Goal: Task Accomplishment & Management: Complete application form

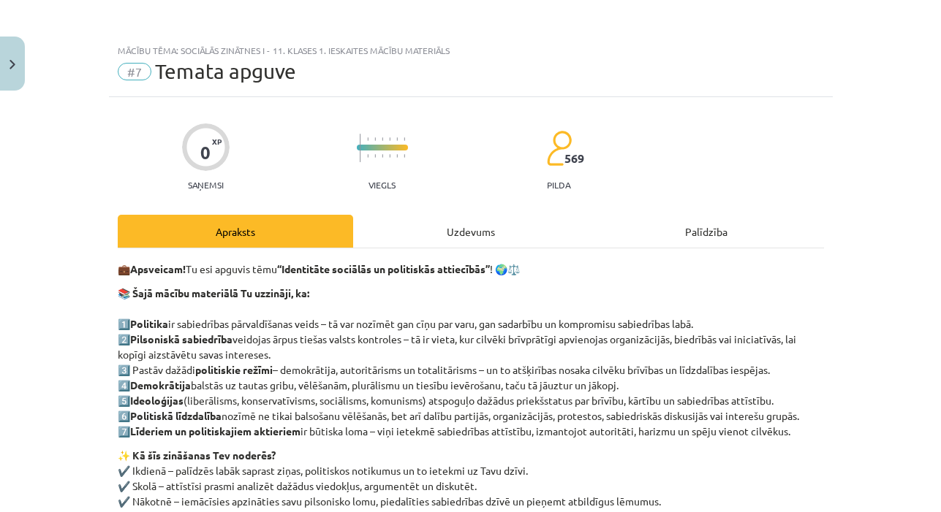
click at [458, 223] on div "Uzdevums" at bounding box center [470, 231] width 235 height 33
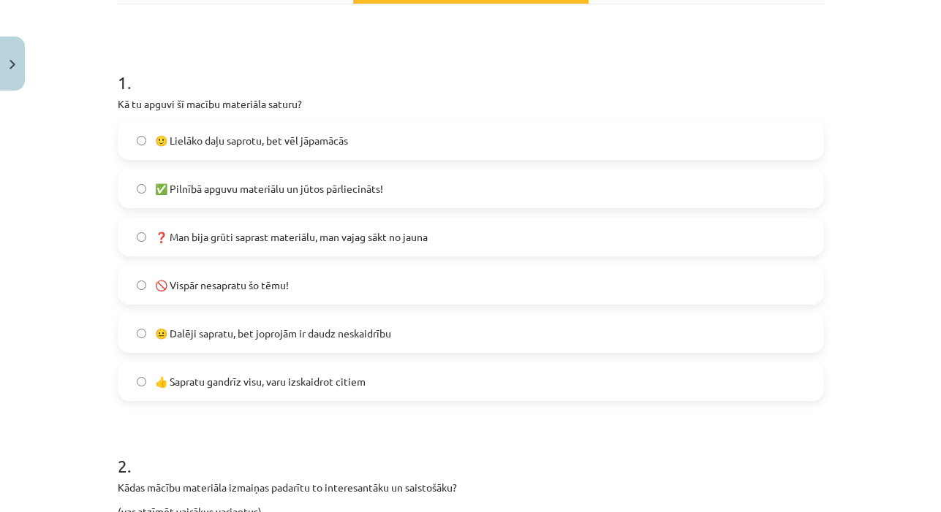
scroll to position [238, 0]
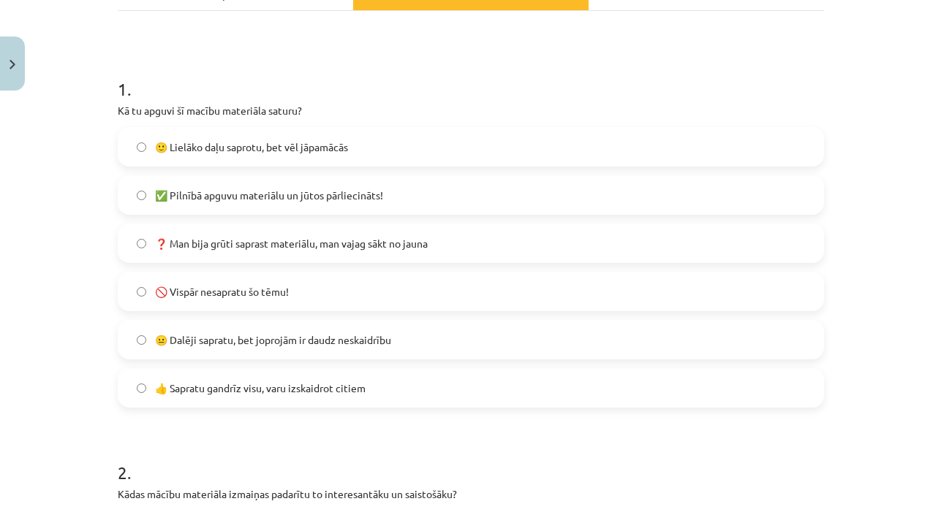
click at [276, 197] on span "✅ Pilnībā apguvu materiālu un jūtos pārliecināts!" at bounding box center [269, 195] width 228 height 15
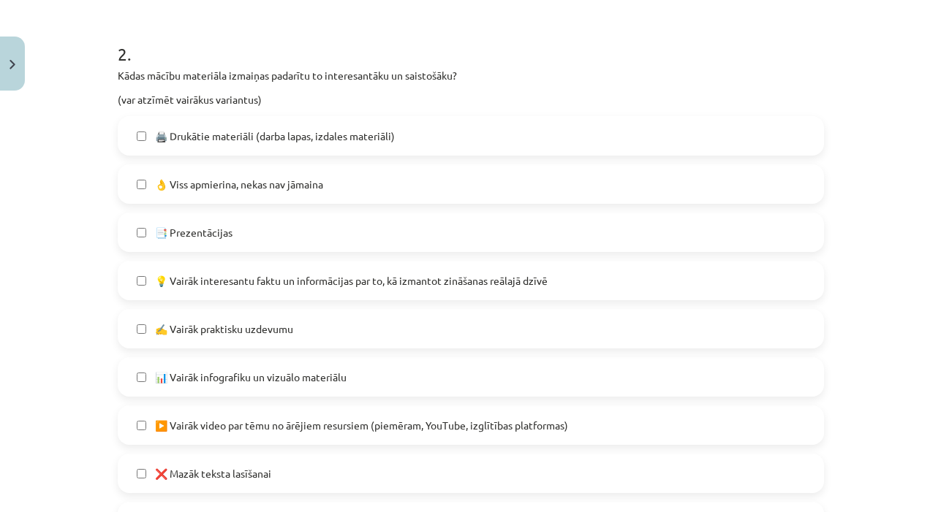
scroll to position [657, 0]
click at [370, 140] on span "🖨️ Drukātie materiāli (darba lapas, izdales materiāli)" at bounding box center [275, 135] width 240 height 15
click at [360, 148] on label "🖨️ Drukātie materiāli (darba lapas, izdales materiāli)" at bounding box center [470, 135] width 703 height 37
click at [355, 180] on label "👌 Viss apmierina, nekas nav jāmaina" at bounding box center [470, 183] width 703 height 37
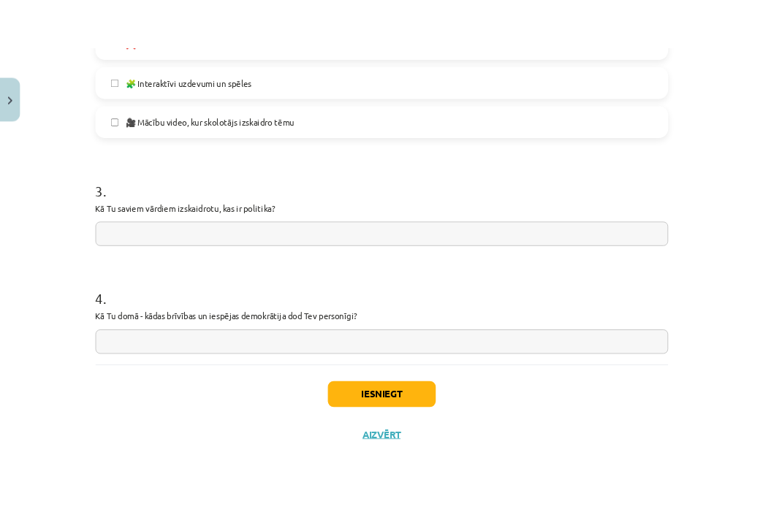
scroll to position [1135, 0]
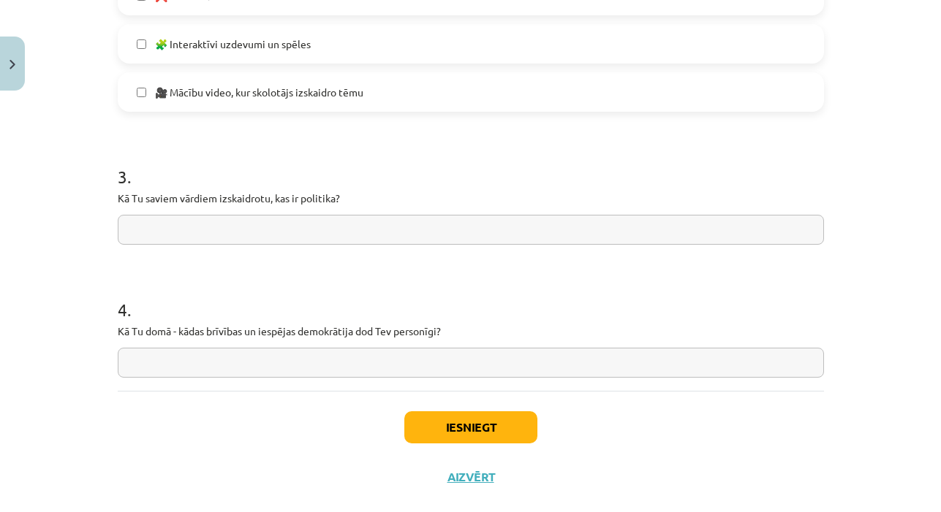
click at [342, 235] on input "text" at bounding box center [471, 230] width 706 height 30
drag, startPoint x: 116, startPoint y: 195, endPoint x: 346, endPoint y: 196, distance: 230.3
copy p "Kā Tu saviem vārdiem izskaidrotu, kas ir politika?"
click at [354, 227] on input "text" at bounding box center [471, 230] width 706 height 30
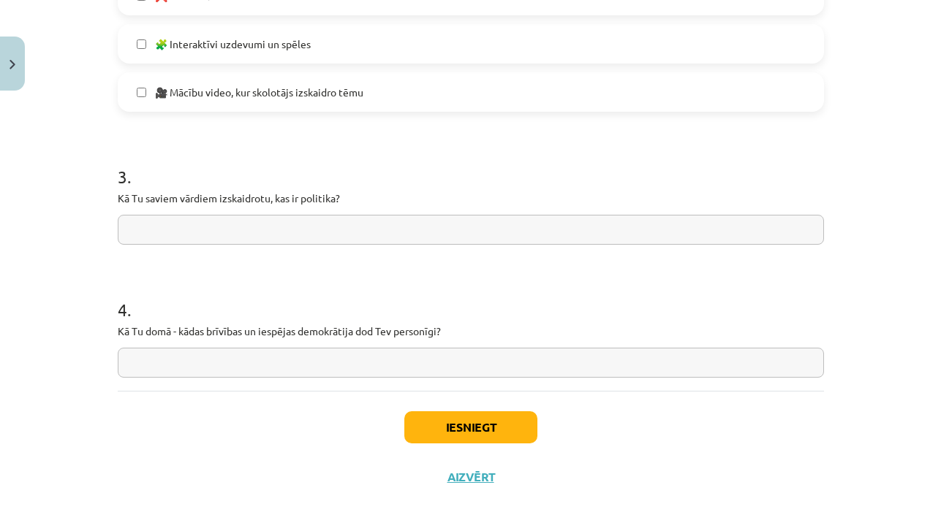
paste input "**********"
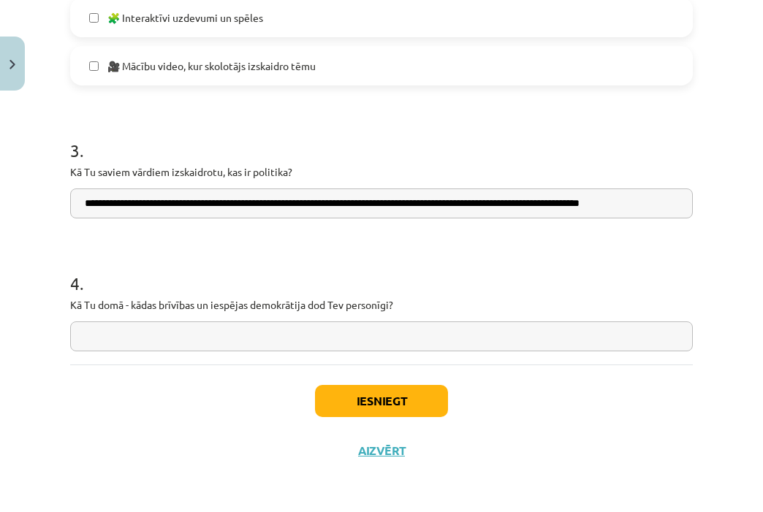
scroll to position [1163, 0]
type input "**********"
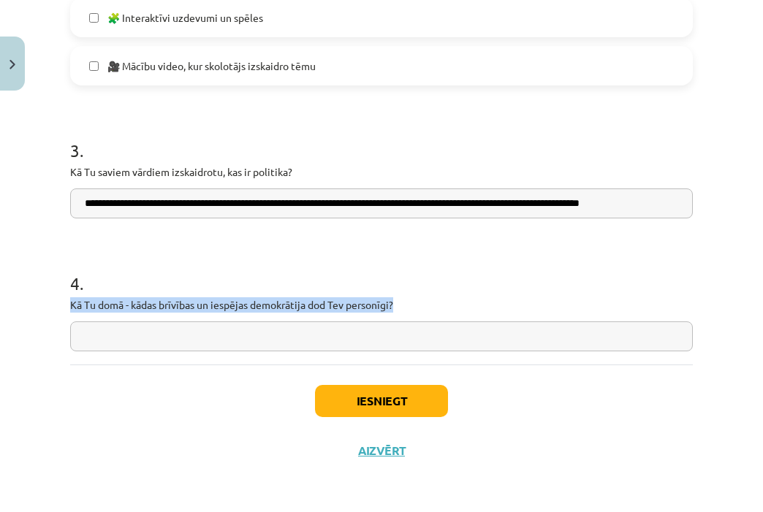
drag, startPoint x: 72, startPoint y: 303, endPoint x: 450, endPoint y: 300, distance: 377.9
click at [450, 300] on p "Kā Tu domā - kādas brīvības un iespējas demokrātija dod Tev personīgi?" at bounding box center [381, 305] width 623 height 15
copy p "Kā Tu domā - kādas brīvības un iespējas demokrātija dod Tev personīgi?"
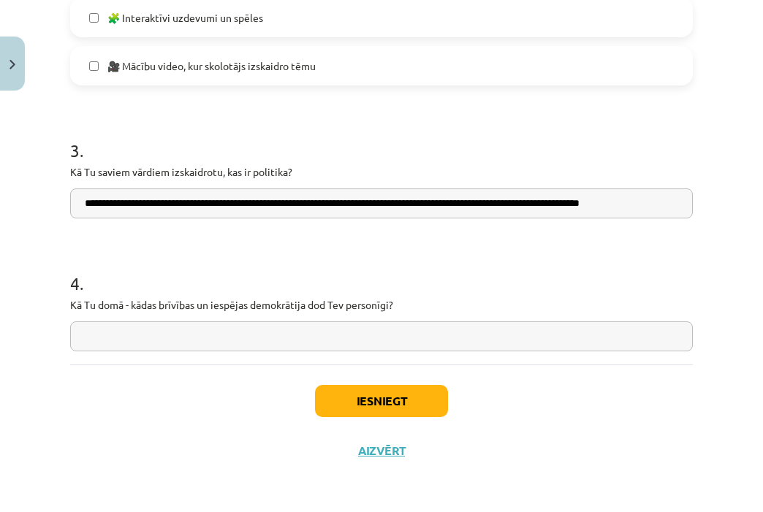
click at [254, 336] on input "text" at bounding box center [381, 337] width 623 height 30
paste input "**********"
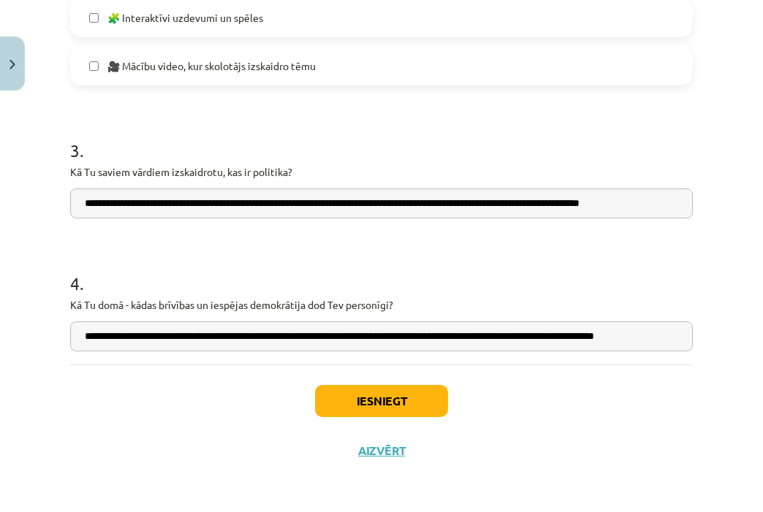
type input "**********"
click at [360, 397] on button "Iesniegt" at bounding box center [381, 401] width 133 height 32
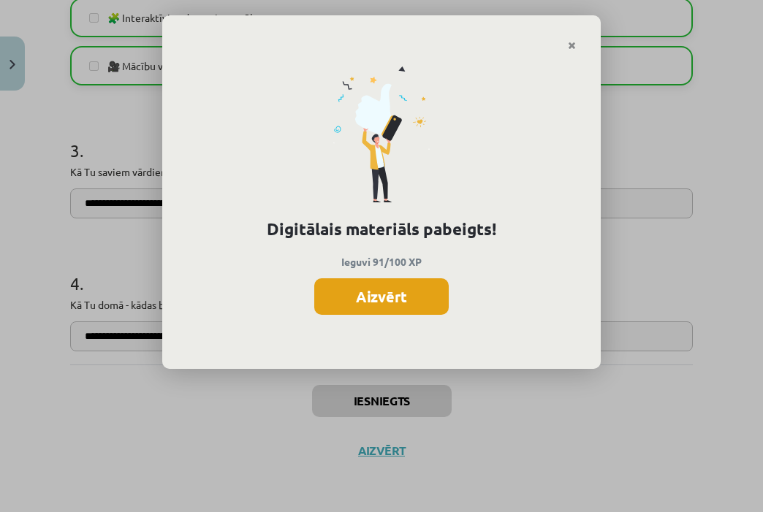
click at [374, 292] on button "Aizvērt" at bounding box center [381, 297] width 135 height 37
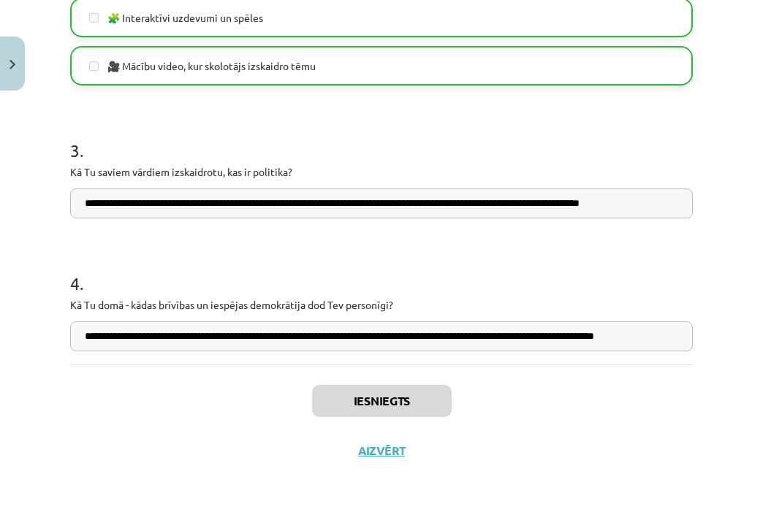
click at [374, 452] on button "Aizvērt" at bounding box center [382, 451] width 56 height 15
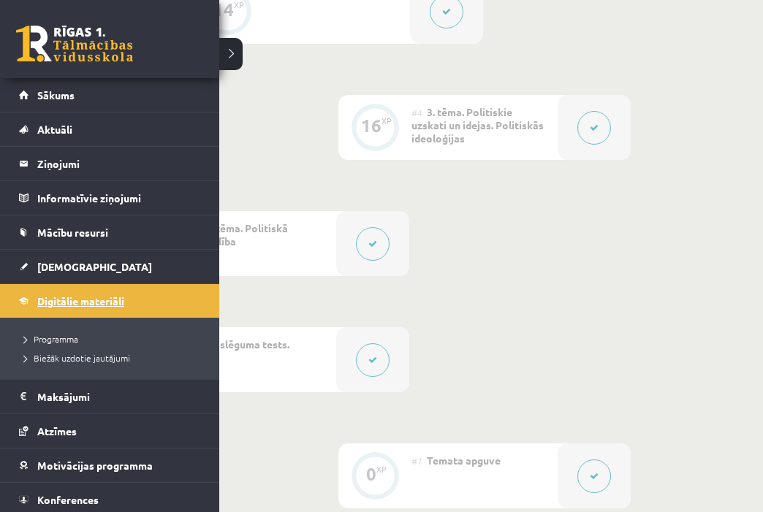
click at [91, 296] on span "Digitālie materiāli" at bounding box center [80, 301] width 87 height 13
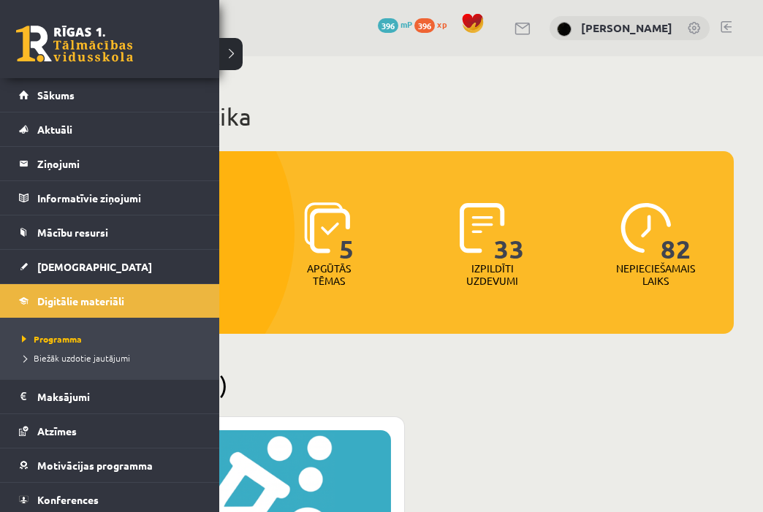
click at [47, 43] on link at bounding box center [74, 44] width 117 height 37
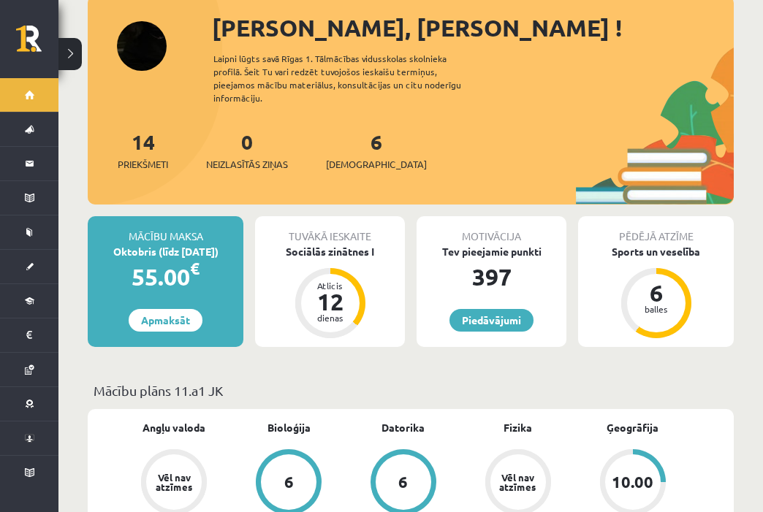
scroll to position [88, 0]
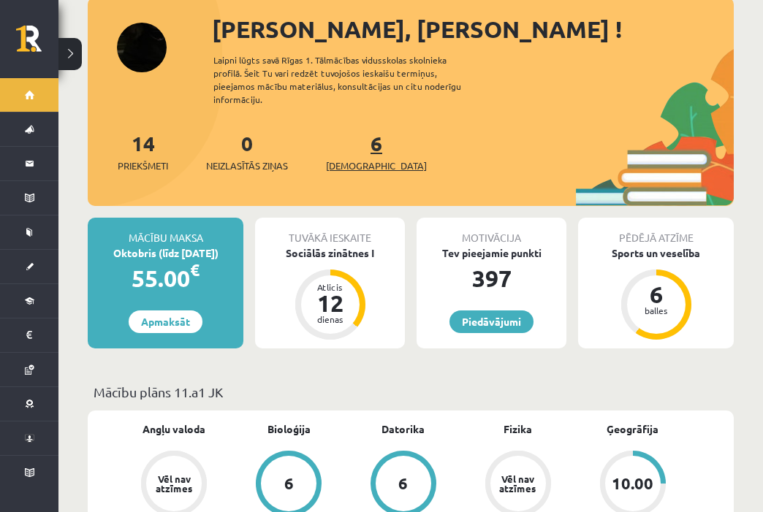
click at [354, 159] on span "[DEMOGRAPHIC_DATA]" at bounding box center [376, 166] width 101 height 15
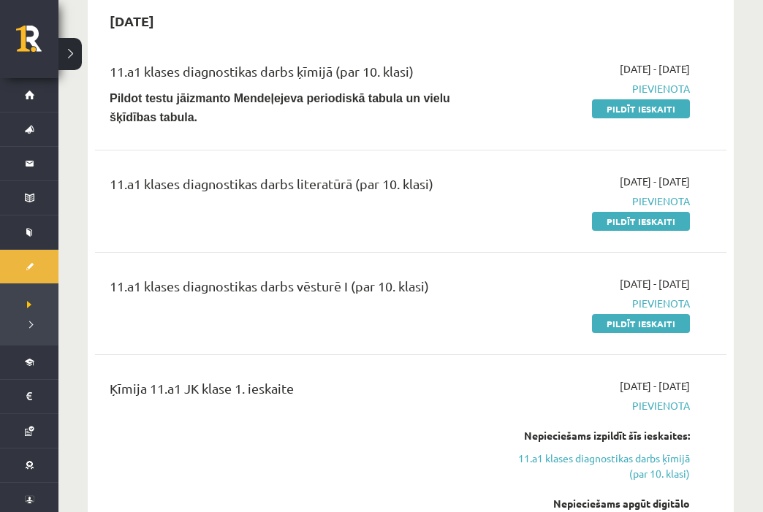
scroll to position [343, 0]
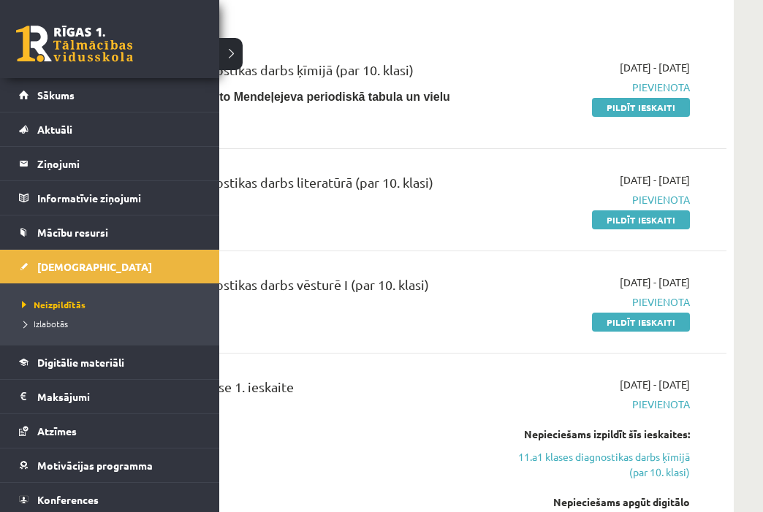
click at [57, 56] on link at bounding box center [74, 44] width 117 height 37
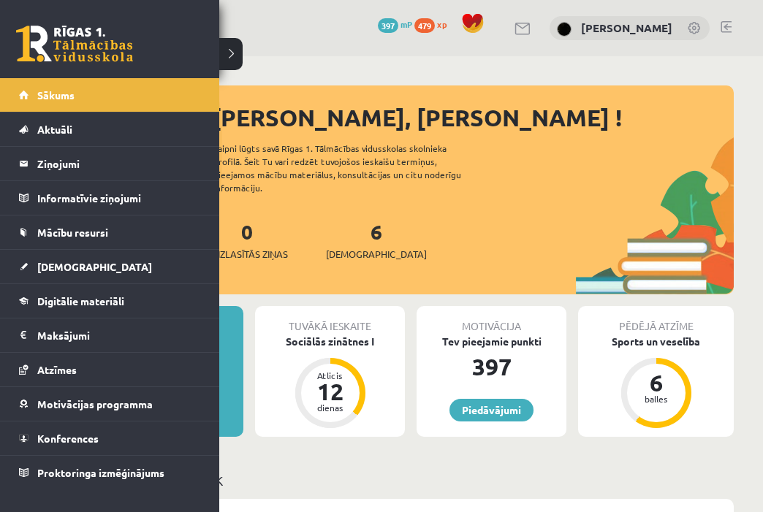
click at [53, 41] on link at bounding box center [74, 44] width 117 height 37
click at [39, 94] on span "Sākums" at bounding box center [55, 94] width 37 height 13
click at [56, 272] on span "[DEMOGRAPHIC_DATA]" at bounding box center [94, 266] width 115 height 13
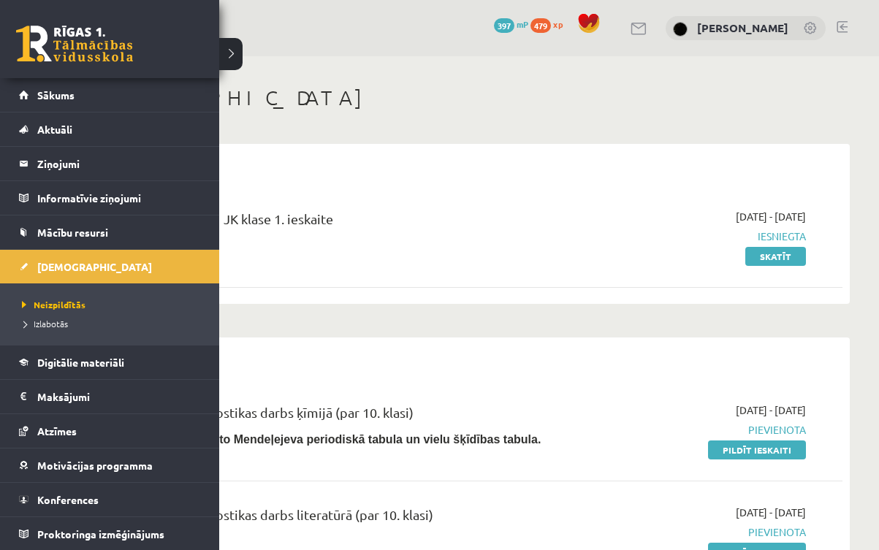
click at [42, 49] on link at bounding box center [74, 44] width 117 height 37
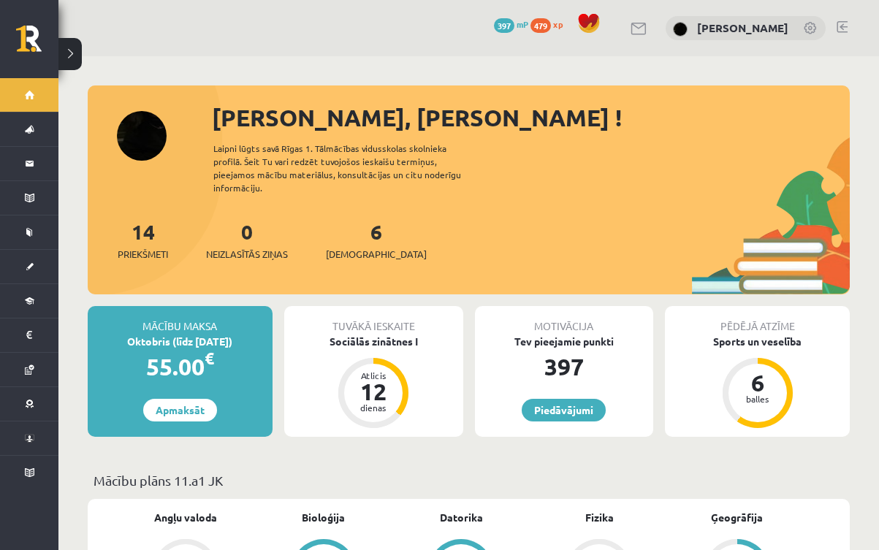
click at [87, 1] on div "0 Dāvanas 397 mP 479 xp Amanda Solvita Hodasēviča" at bounding box center [468, 28] width 821 height 56
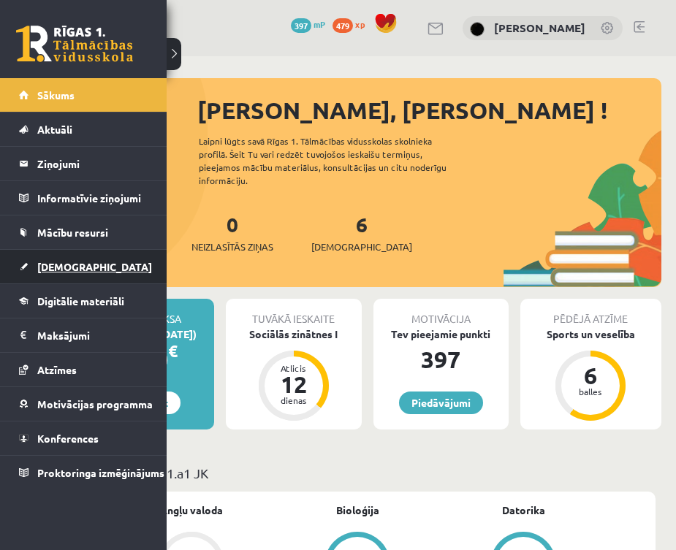
click at [55, 268] on span "[DEMOGRAPHIC_DATA]" at bounding box center [94, 266] width 115 height 13
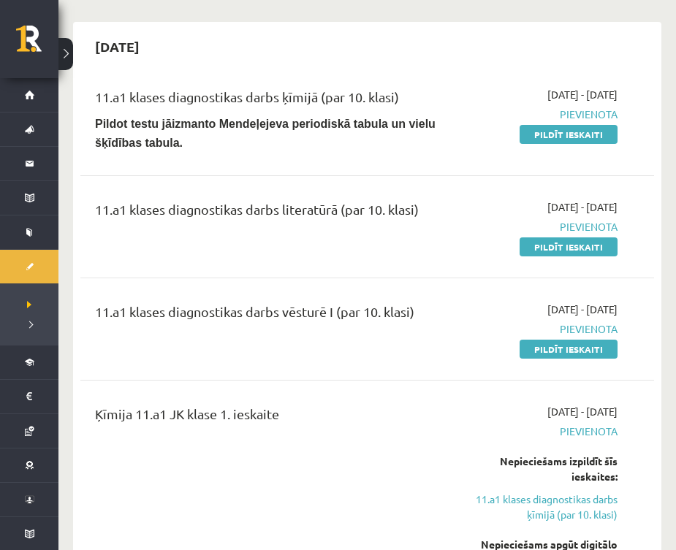
scroll to position [316, 0]
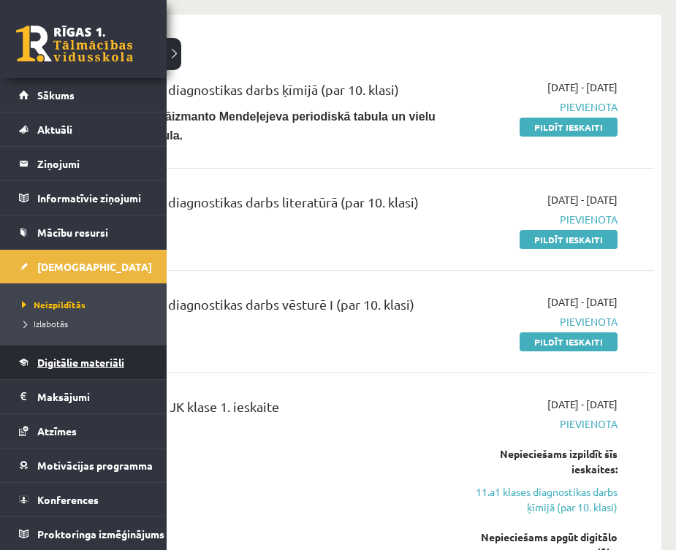
click at [50, 365] on span "Digitālie materiāli" at bounding box center [80, 362] width 87 height 13
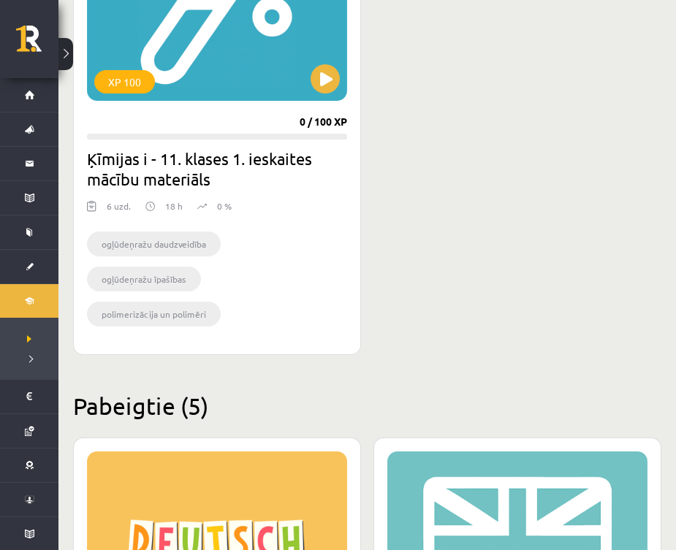
scroll to position [463, 0]
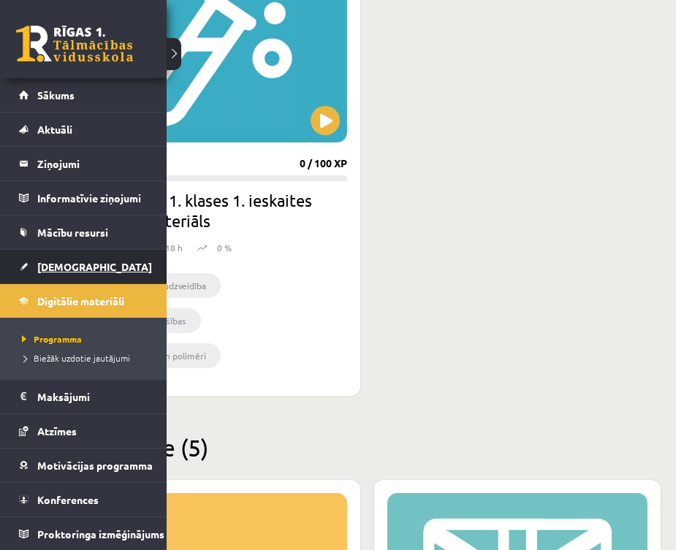
click at [48, 265] on span "[DEMOGRAPHIC_DATA]" at bounding box center [94, 266] width 115 height 13
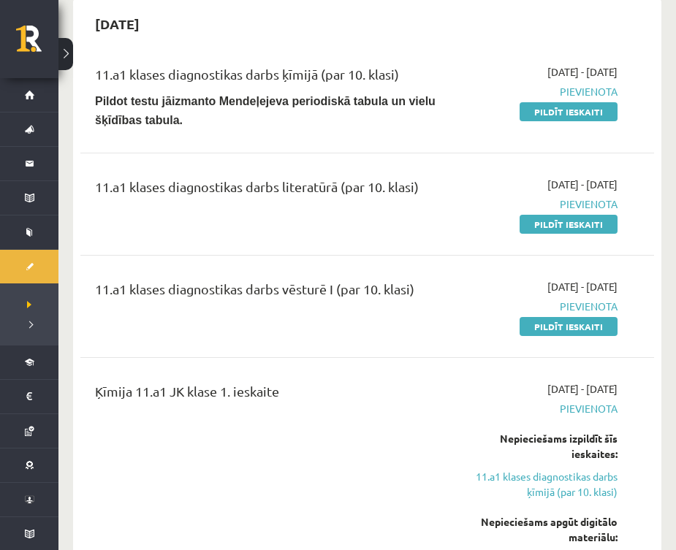
scroll to position [333, 0]
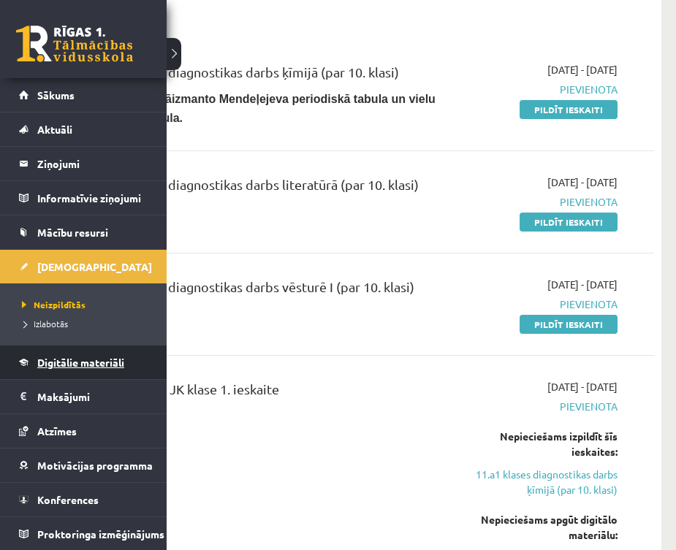
click at [53, 369] on link "Digitālie materiāli" at bounding box center [83, 363] width 129 height 34
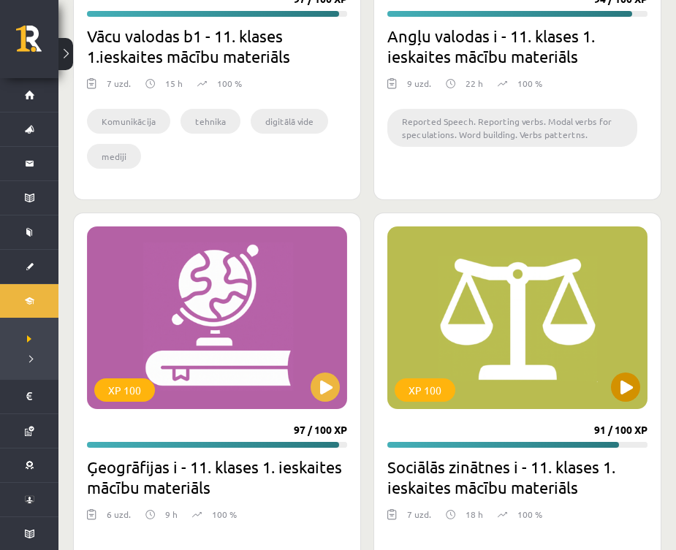
scroll to position [1162, 0]
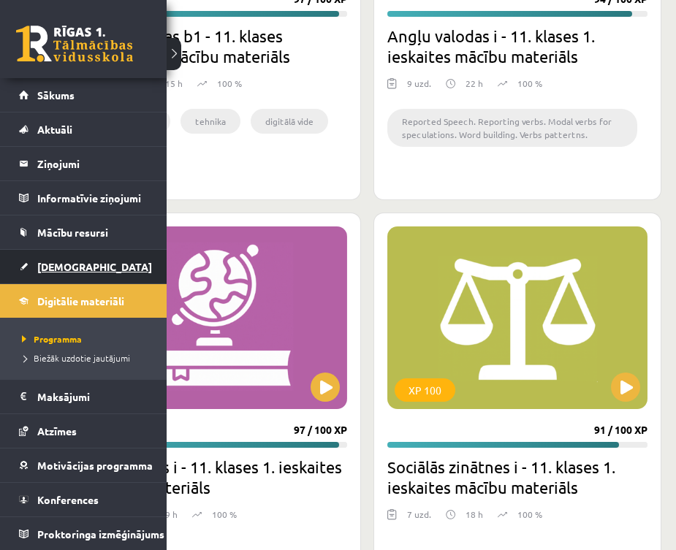
click at [48, 273] on link "[DEMOGRAPHIC_DATA]" at bounding box center [83, 267] width 129 height 34
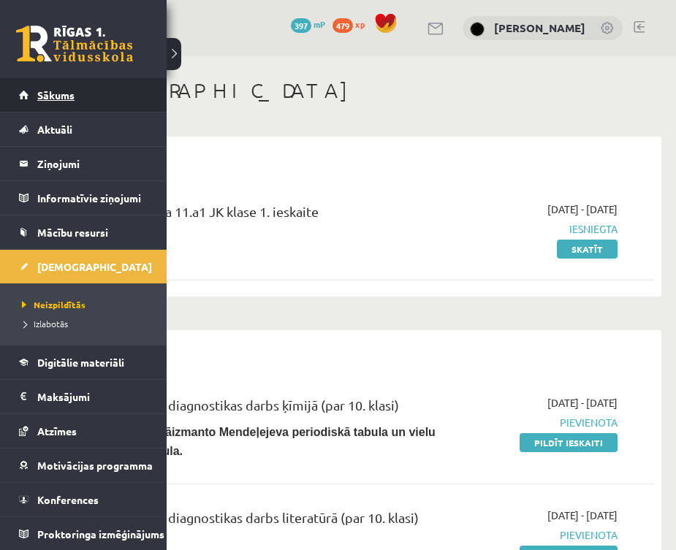
click at [58, 86] on link "Sākums" at bounding box center [83, 95] width 129 height 34
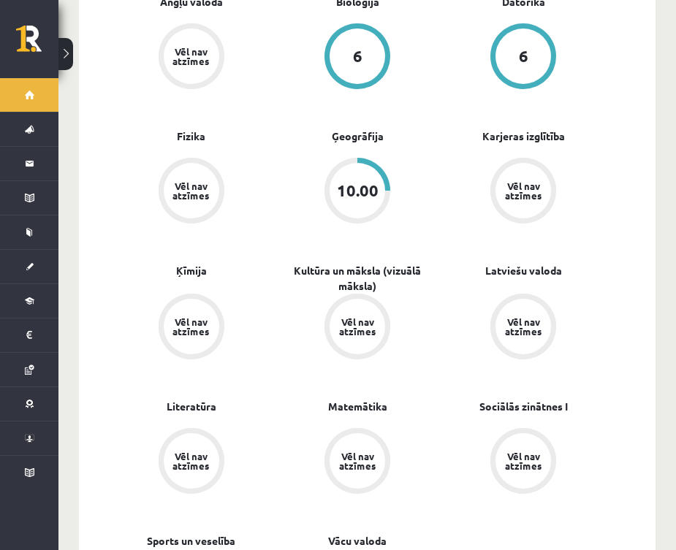
scroll to position [516, 0]
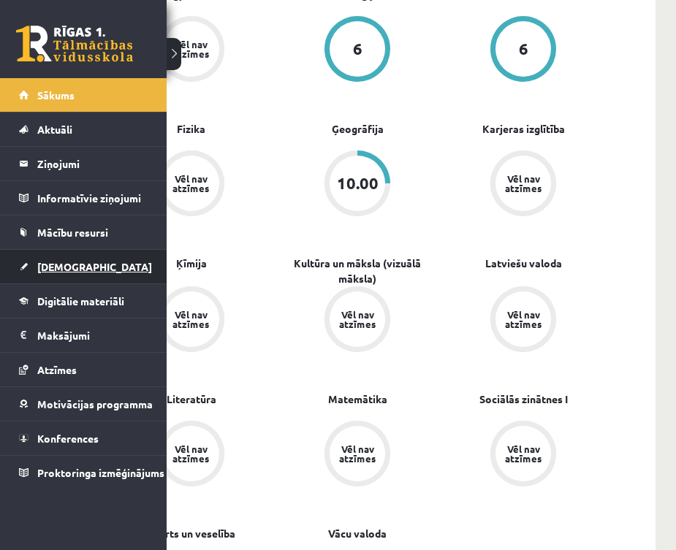
click at [53, 260] on link "[DEMOGRAPHIC_DATA]" at bounding box center [83, 267] width 129 height 34
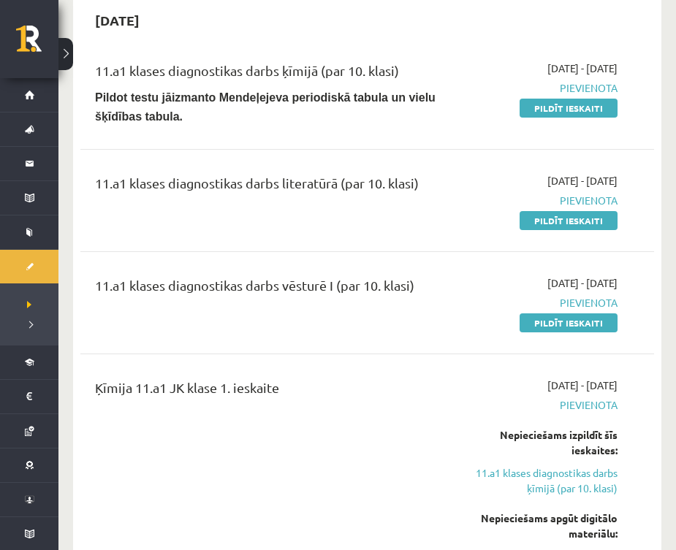
scroll to position [328, 0]
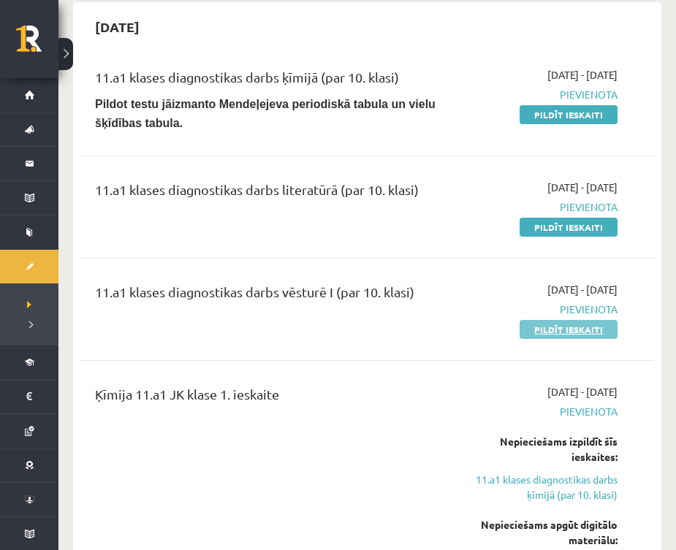
click at [565, 331] on link "Pildīt ieskaiti" at bounding box center [569, 329] width 98 height 19
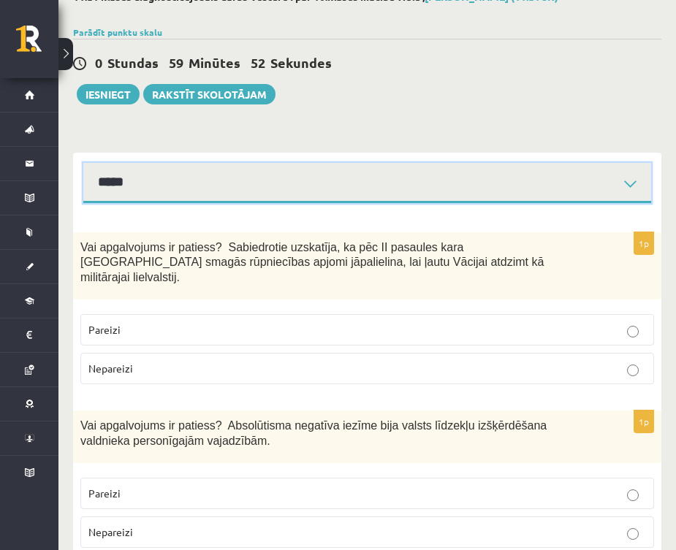
scroll to position [94, 0]
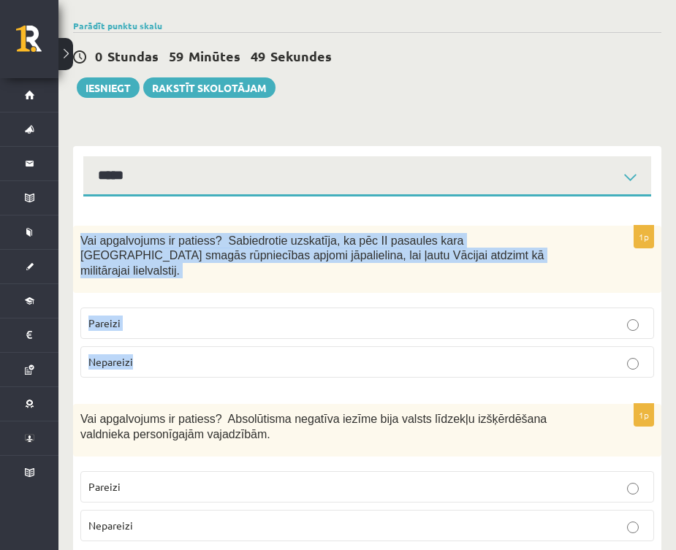
drag, startPoint x: 83, startPoint y: 240, endPoint x: 160, endPoint y: 342, distance: 127.9
click at [160, 342] on div "1p Vai apgalvojums ir patiess? Sabiedrotie uzskatīja, ka pēc II pasaules kara V…" at bounding box center [367, 308] width 588 height 164
copy div "Vai apgalvojums ir patiess? Sabiedrotie uzskatīja, ka pēc II pasaules kara Vāci…"
click at [212, 355] on p "Nepareizi" at bounding box center [367, 362] width 558 height 15
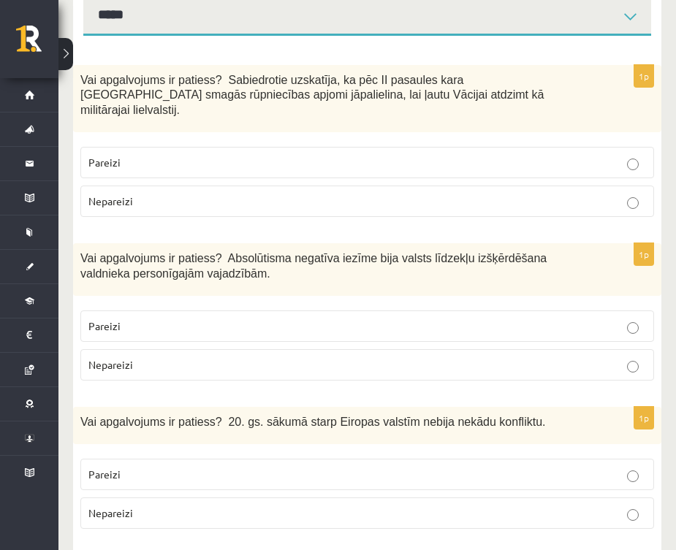
scroll to position [281, 0]
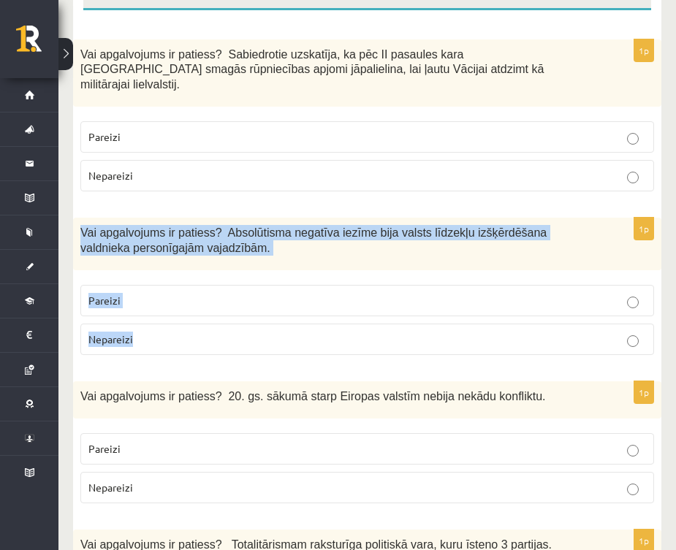
drag, startPoint x: 78, startPoint y: 213, endPoint x: 148, endPoint y: 319, distance: 127.3
click at [148, 320] on div "1p Vai apgalvojums ir patiess? Absolūtisma negatīva iezīme bija valsts līdzekļu…" at bounding box center [367, 292] width 588 height 149
copy div "Vai apgalvojums ir patiess? Absolūtisma negatīva iezīme bija valsts līdzekļu iz…"
click at [229, 293] on p "Pareizi" at bounding box center [367, 300] width 558 height 15
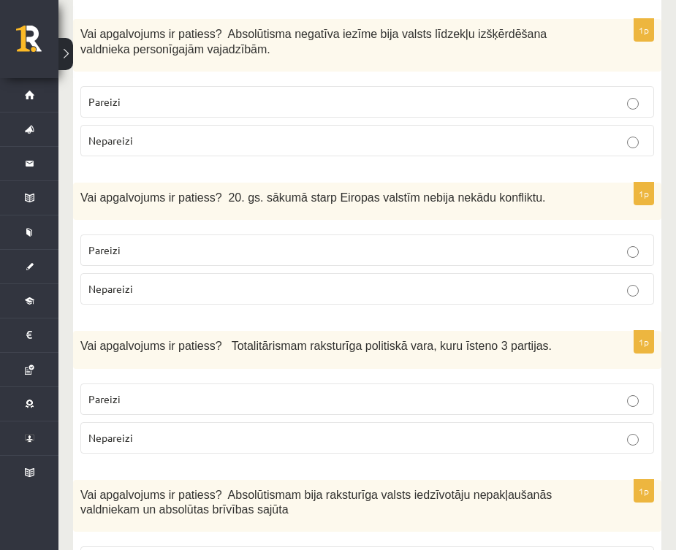
scroll to position [481, 0]
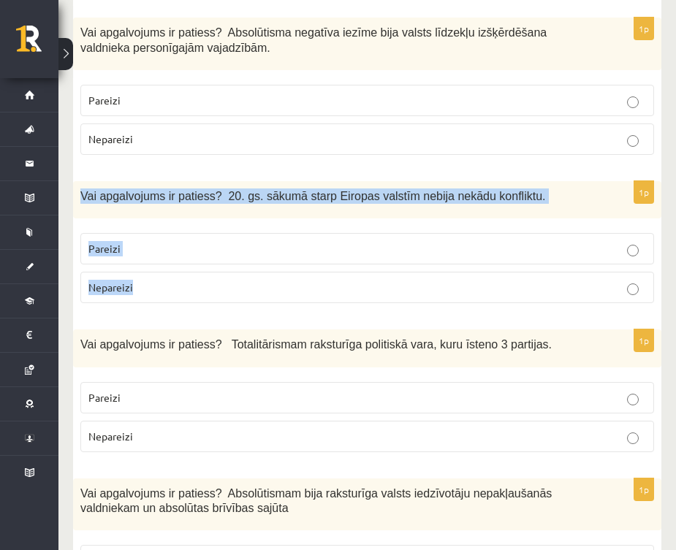
drag, startPoint x: 77, startPoint y: 174, endPoint x: 142, endPoint y: 281, distance: 124.6
click at [142, 281] on div "1p Vai apgalvojums ir patiess? 20. gs. sākumā starp Eiropas valstīm nebija nekā…" at bounding box center [367, 248] width 588 height 134
copy div "Vai apgalvojums ir patiess? 20. gs. sākumā starp Eiropas valstīm nebija nekādu …"
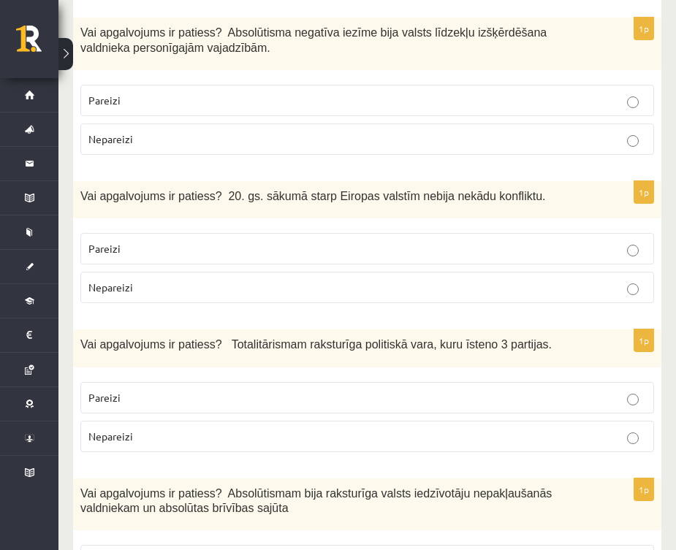
click at [202, 279] on label "Nepareizi" at bounding box center [367, 287] width 574 height 31
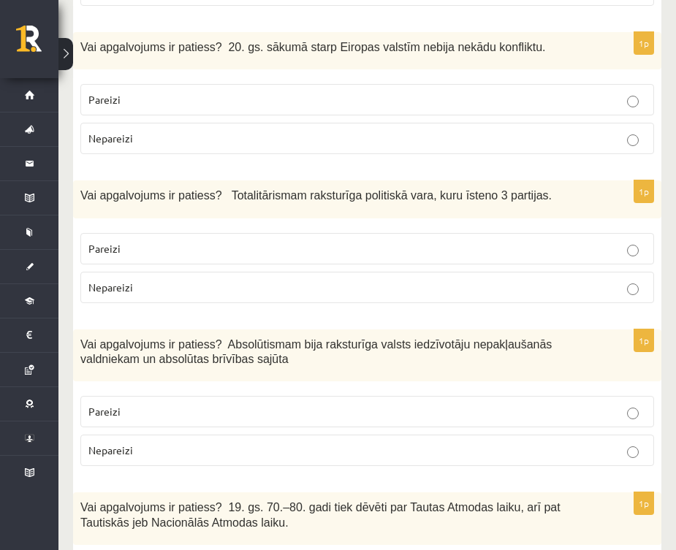
scroll to position [631, 0]
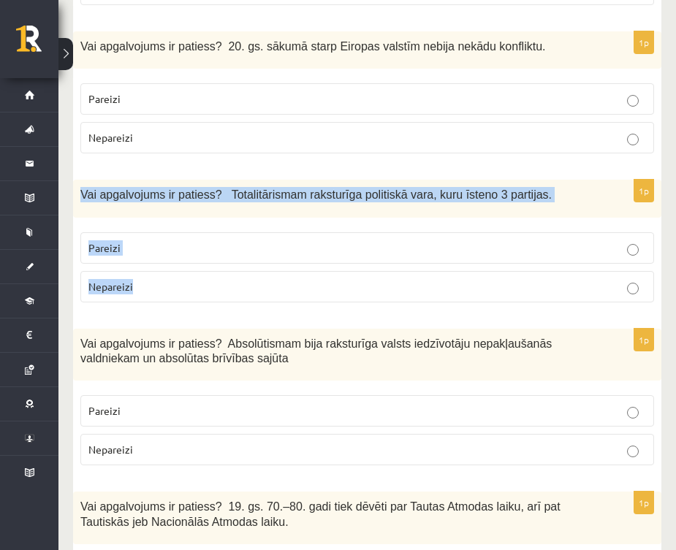
drag, startPoint x: 80, startPoint y: 175, endPoint x: 151, endPoint y: 277, distance: 123.5
click at [151, 278] on div "1p Vai apgalvojums ir patiess? Totalitārismam raksturīga politiskā vara, kuru ī…" at bounding box center [367, 247] width 588 height 134
copy div "Vai apgalvojums ir patiess? Totalitārismam raksturīga politiskā vara, kuru īste…"
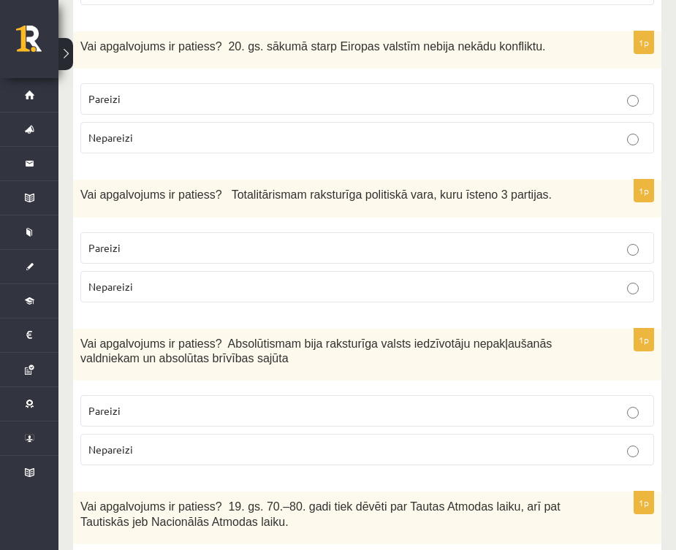
click at [197, 279] on p "Nepareizi" at bounding box center [367, 286] width 558 height 15
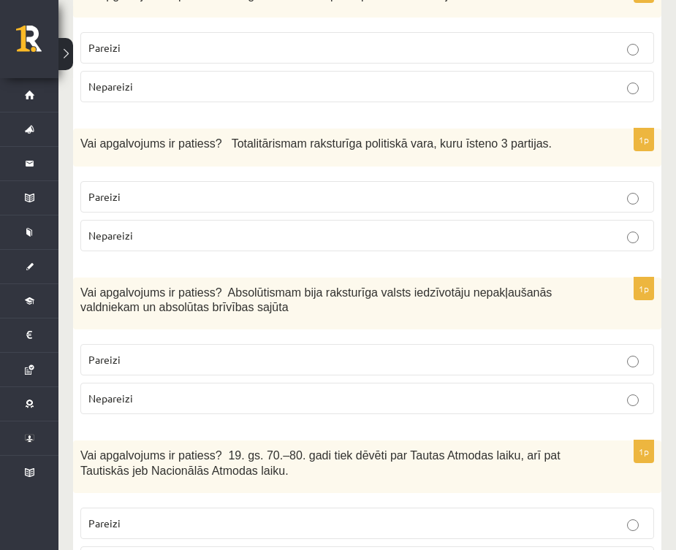
scroll to position [770, 0]
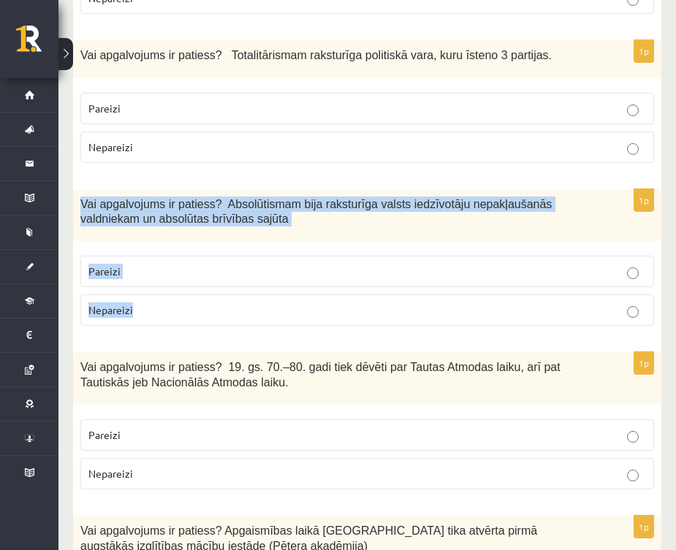
drag, startPoint x: 79, startPoint y: 183, endPoint x: 163, endPoint y: 297, distance: 141.1
click at [163, 297] on div "1p Vai apgalvojums ir patiess? Absolūtismam bija raksturīga valsts iedzīvotāju …" at bounding box center [367, 263] width 588 height 149
copy div "Vai apgalvojums ir patiess? Absolūtismam bija raksturīga valsts iedzīvotāju nep…"
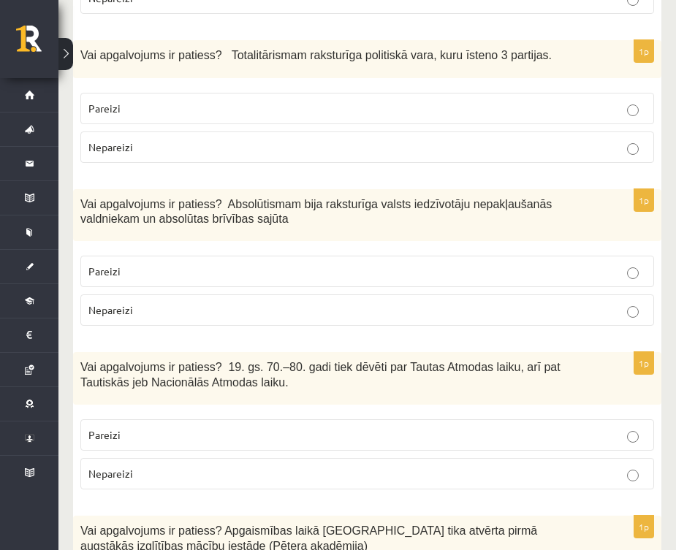
click at [223, 303] on p "Nepareizi" at bounding box center [367, 310] width 558 height 15
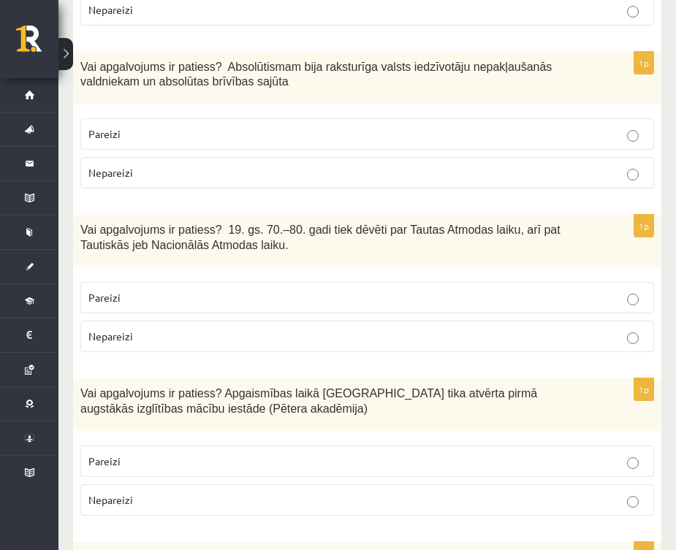
scroll to position [911, 0]
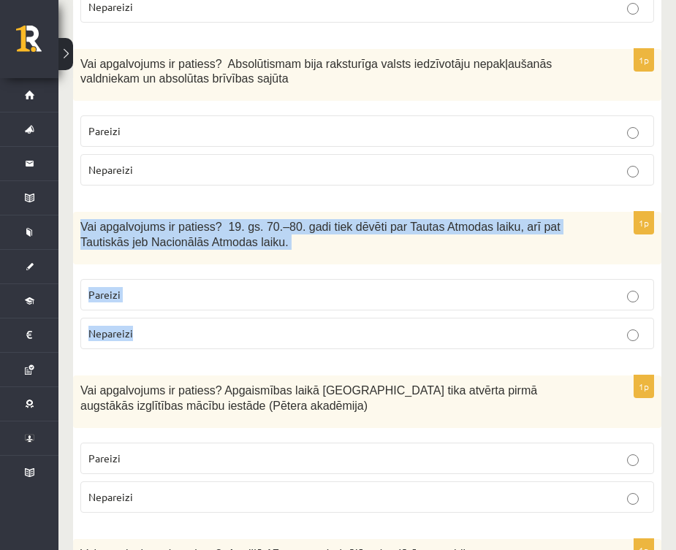
drag, startPoint x: 82, startPoint y: 206, endPoint x: 151, endPoint y: 326, distance: 138.2
click at [151, 326] on div "1p Vai apgalvojums ir patiess? 19. gs. 70.–80. gadi tiek dēvēti par Tautas Atmo…" at bounding box center [367, 286] width 588 height 149
copy div "Vai apgalvojums ir patiess? 19. gs. 70.–80. gadi tiek dēvēti par Tautas Atmodas…"
click at [216, 287] on p "Pareizi" at bounding box center [367, 294] width 558 height 15
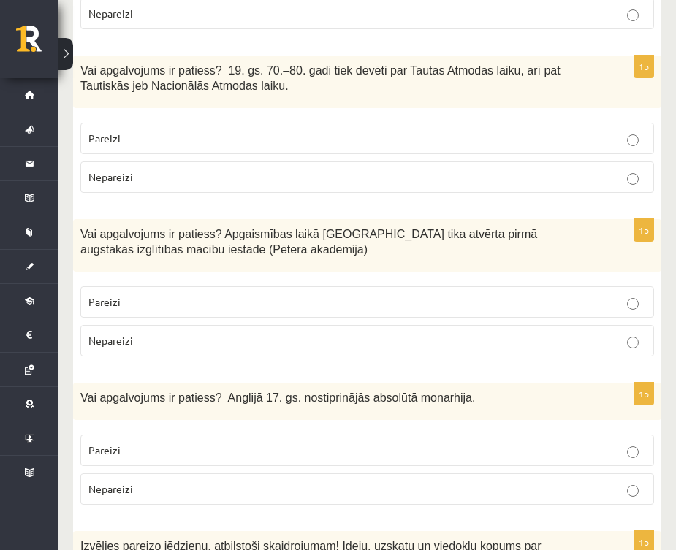
scroll to position [1070, 0]
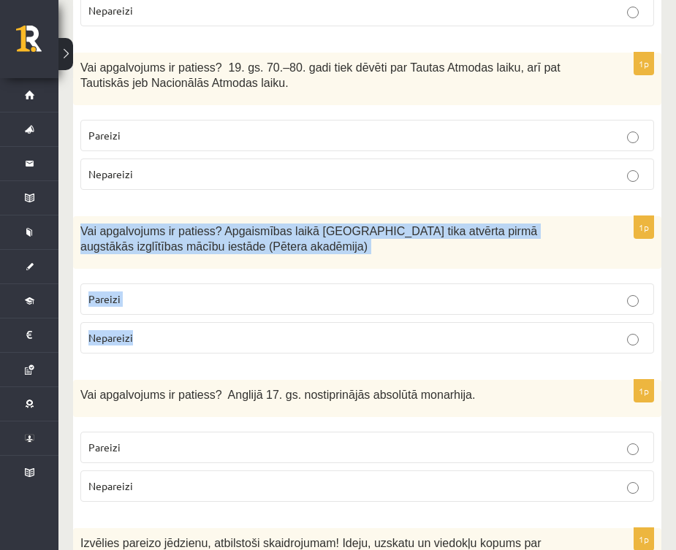
drag, startPoint x: 80, startPoint y: 202, endPoint x: 152, endPoint y: 316, distance: 134.4
click at [153, 317] on div "1p Vai apgalvojums ir patiess? Apgaismības laikā Jelgavā tika atvērta pirmā aug…" at bounding box center [367, 290] width 588 height 149
copy div "Vai apgalvojums ir patiess? Apgaismības laikā Jelgavā tika atvērta pirmā augstā…"
click at [284, 292] on p "Pareizi" at bounding box center [367, 299] width 558 height 15
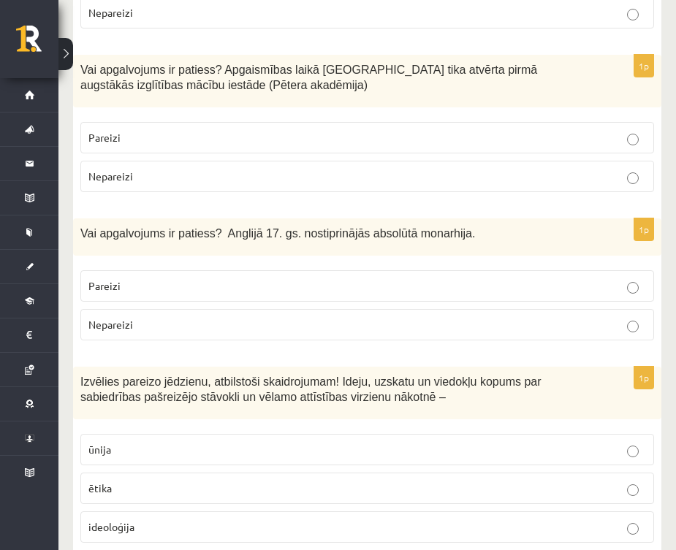
scroll to position [1235, 0]
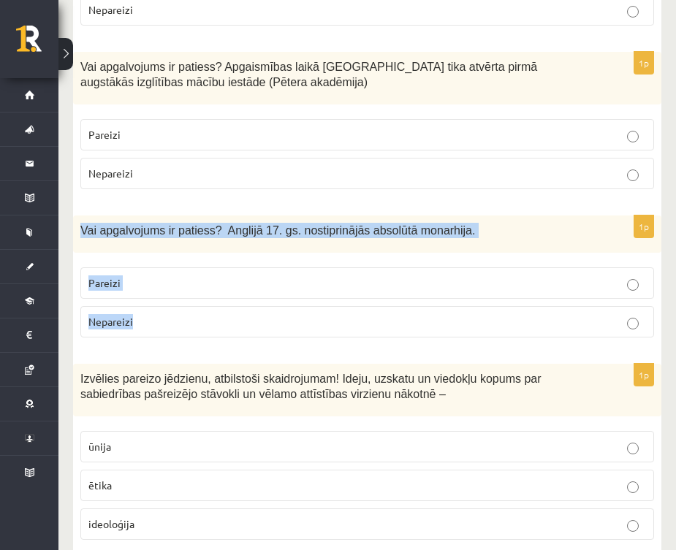
drag, startPoint x: 80, startPoint y: 206, endPoint x: 154, endPoint y: 306, distance: 124.4
click at [154, 306] on div "1p Vai apgalvojums ir patiess? Anglijā 17. gs. nostiprinājās absolūtā monarhija…" at bounding box center [367, 283] width 588 height 134
copy div "Vai apgalvojums ir patiess? Anglijā 17. gs. nostiprinājās absolūtā monarhija. P…"
click at [232, 314] on p "Nepareizi" at bounding box center [367, 321] width 558 height 15
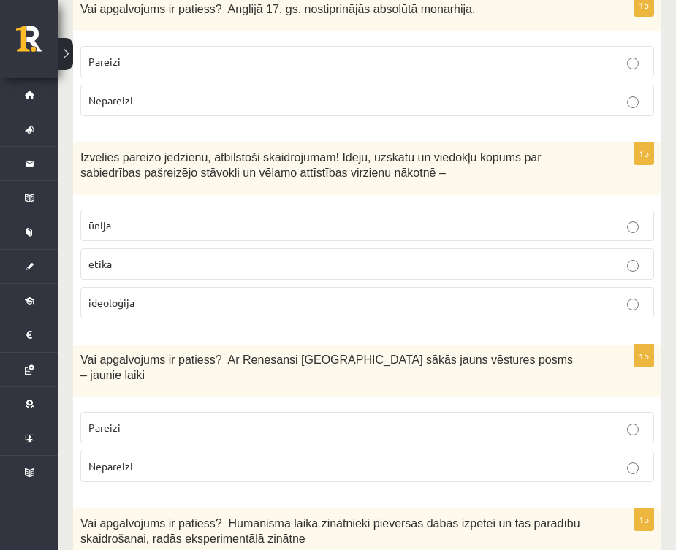
scroll to position [1465, 0]
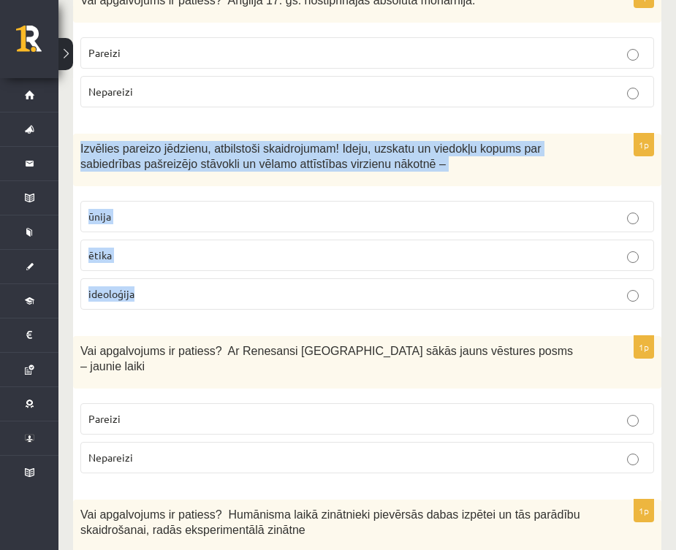
drag, startPoint x: 77, startPoint y: 122, endPoint x: 163, endPoint y: 281, distance: 181.2
click at [163, 281] on div "1p Izvēlies pareizo jēdzienu, atbilstoši skaidrojumam! Ideju, uzskatu un viedok…" at bounding box center [367, 228] width 588 height 188
copy div "Izvēlies pareizo jēdzienu, atbilstoši skaidrojumam! Ideju, uzskatu un viedokļu …"
click at [227, 287] on p "ideoloģija" at bounding box center [367, 294] width 558 height 15
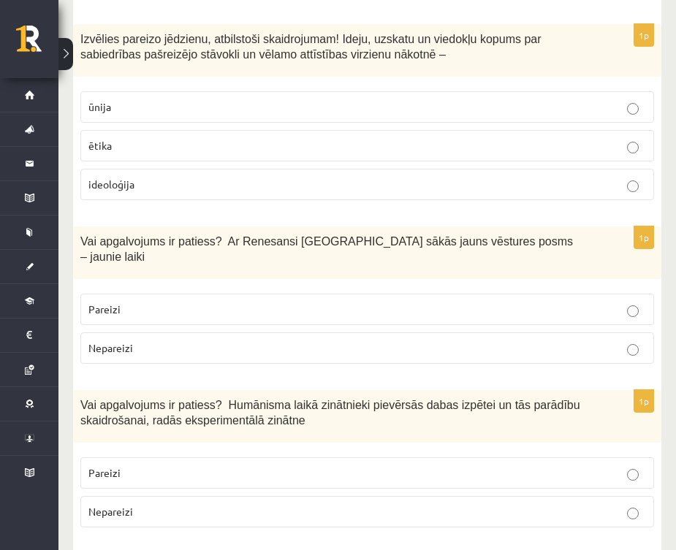
scroll to position [1575, 0]
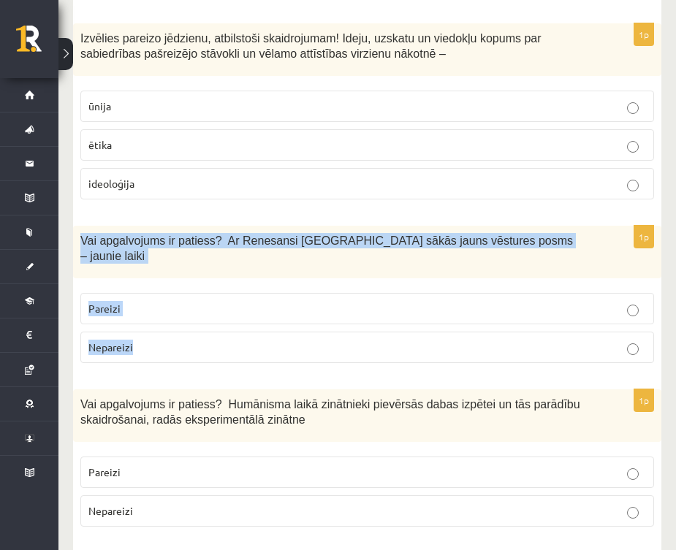
drag, startPoint x: 80, startPoint y: 219, endPoint x: 159, endPoint y: 322, distance: 130.4
click at [159, 322] on div "1p Vai apgalvojums ir patiess? Ar Renesansi Eiropā sākās jauns vēstures posms –…" at bounding box center [367, 300] width 588 height 149
copy div "Vai apgalvojums ir patiess? Ar Renesansi Eiropā sākās jauns vēstures posms – ja…"
click at [217, 301] on p "Pareizi" at bounding box center [367, 308] width 558 height 15
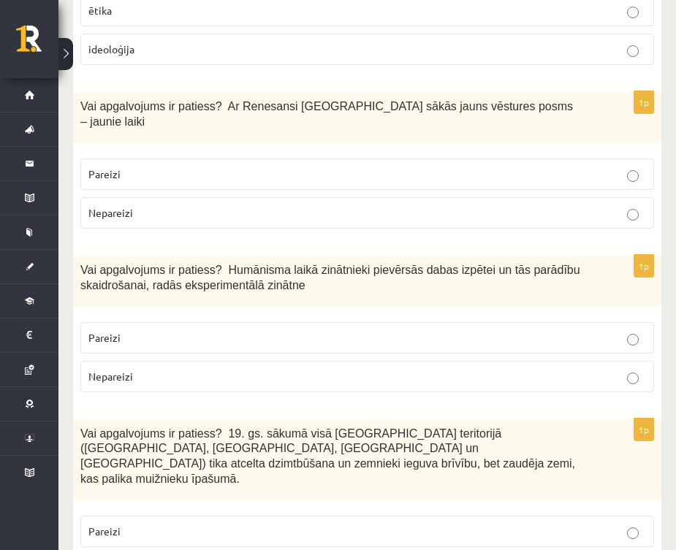
scroll to position [1713, 0]
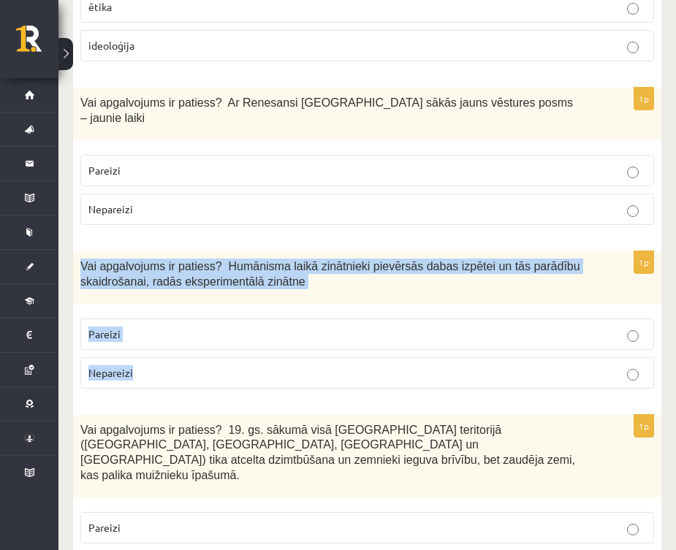
drag, startPoint x: 82, startPoint y: 227, endPoint x: 160, endPoint y: 338, distance: 135.3
click at [160, 338] on div "1p Vai apgalvojums ir patiess? Humānisma laikā zinātnieki pievērsās dabas izpēt…" at bounding box center [367, 325] width 588 height 149
click at [213, 327] on p "Pareizi" at bounding box center [367, 334] width 558 height 15
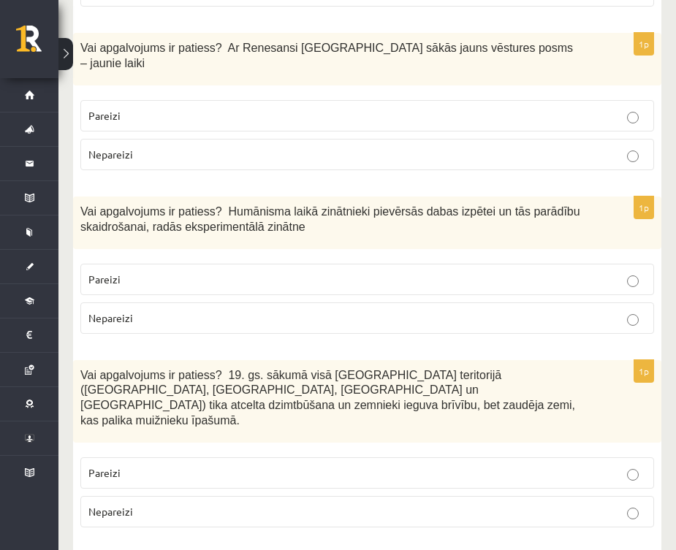
scroll to position [1876, 0]
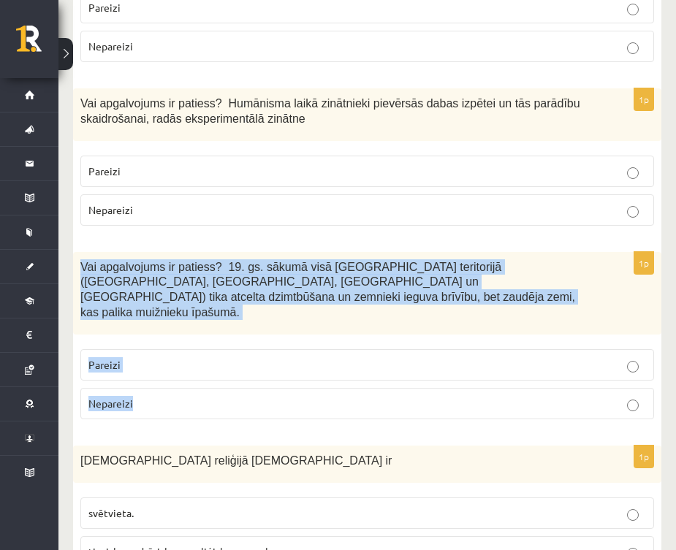
drag, startPoint x: 77, startPoint y: 224, endPoint x: 151, endPoint y: 355, distance: 149.2
click at [151, 355] on div "1p Vai apgalvojums ir patiess? 19. gs. sākumā visā Latvijas teritorijā (Kurzemē…" at bounding box center [367, 341] width 588 height 179
click at [191, 357] on p "Pareizi" at bounding box center [367, 364] width 558 height 15
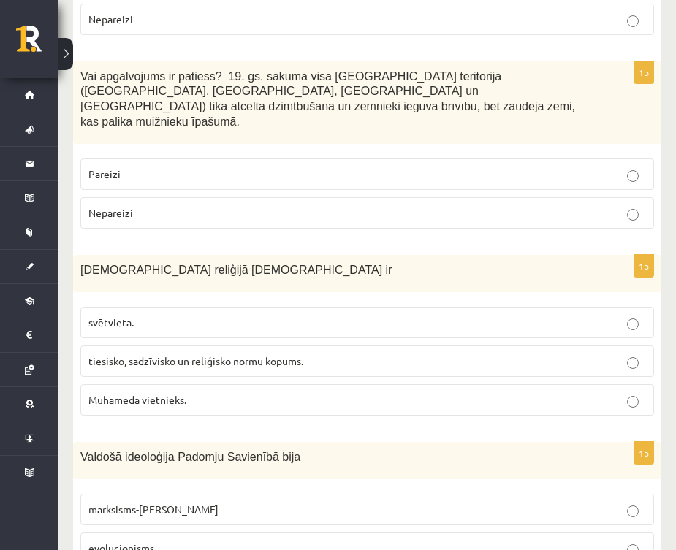
scroll to position [2070, 0]
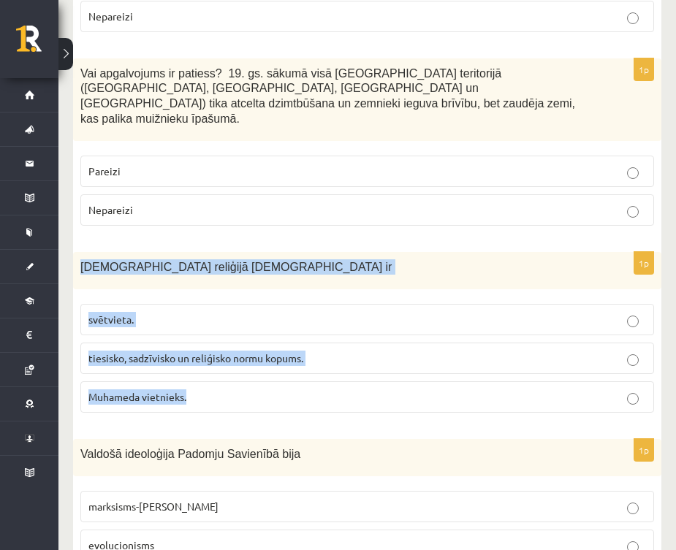
drag, startPoint x: 81, startPoint y: 210, endPoint x: 230, endPoint y: 353, distance: 206.8
click at [230, 353] on div "1p Islāma reliģijā Šariata ir svētvieta. tiesisko, sadzīvisko un reliģisko norm…" at bounding box center [367, 338] width 588 height 173
click at [303, 352] on span "tiesisko, sadzīvisko un reliģisko normu kopums." at bounding box center [195, 358] width 215 height 13
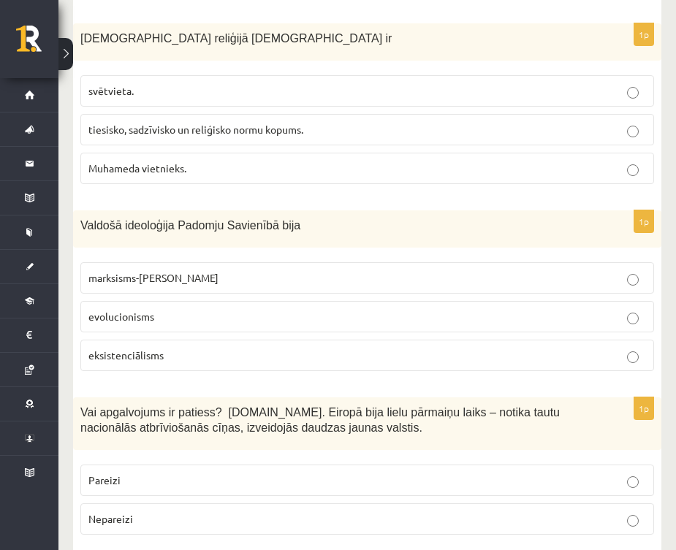
scroll to position [2314, 0]
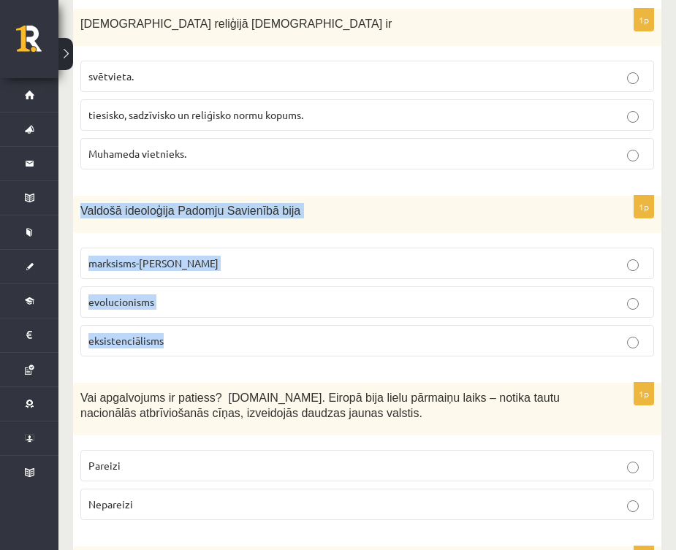
drag, startPoint x: 79, startPoint y: 151, endPoint x: 175, endPoint y: 294, distance: 172.3
click at [175, 295] on div "1p Valdošā ideoloģija Padomju Savienībā bija marksisms-ļeņinisms evolucionisms …" at bounding box center [367, 282] width 588 height 173
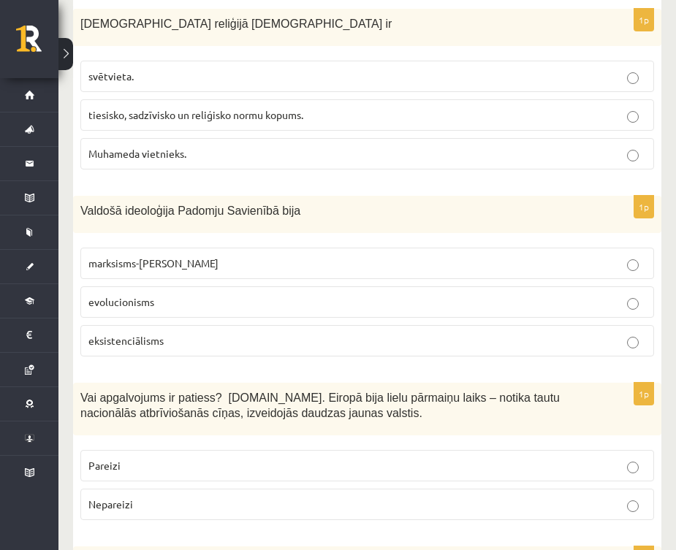
click at [242, 256] on p "marksisms-ļeņinisms" at bounding box center [367, 263] width 558 height 15
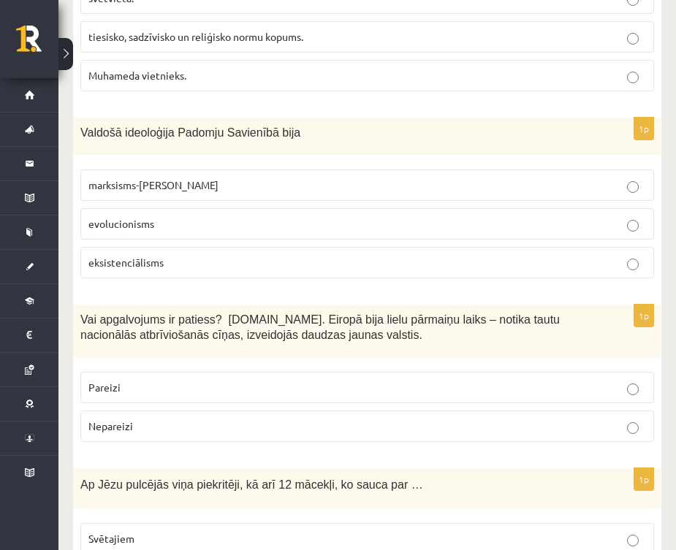
scroll to position [2396, 0]
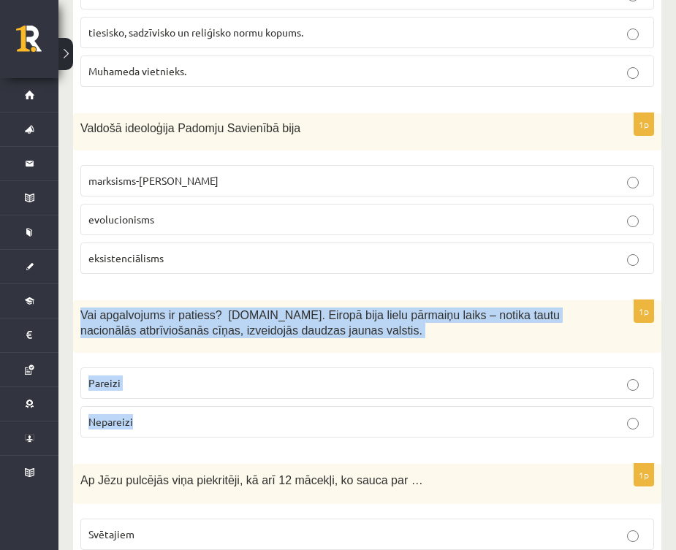
drag, startPoint x: 81, startPoint y: 258, endPoint x: 150, endPoint y: 363, distance: 125.7
click at [151, 364] on div "1p Vai apgalvojums ir patiess? 19.gs. Eiropā bija lielu pārmaiņu laiks – notika…" at bounding box center [367, 374] width 588 height 149
click at [183, 376] on p "Pareizi" at bounding box center [367, 383] width 558 height 15
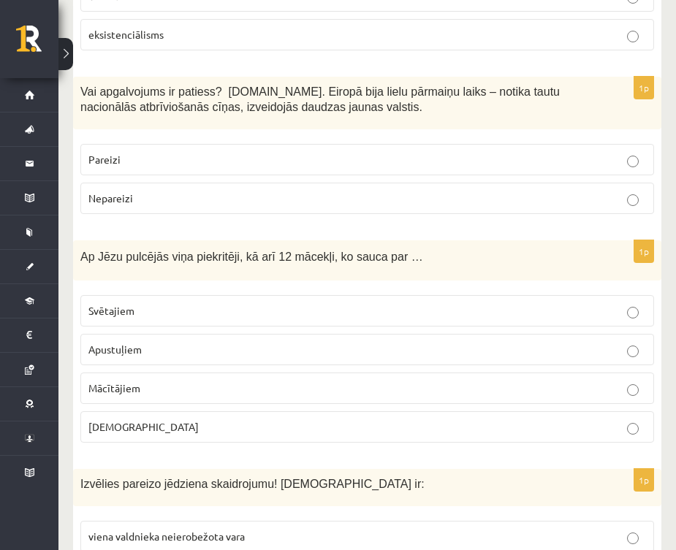
scroll to position [2622, 0]
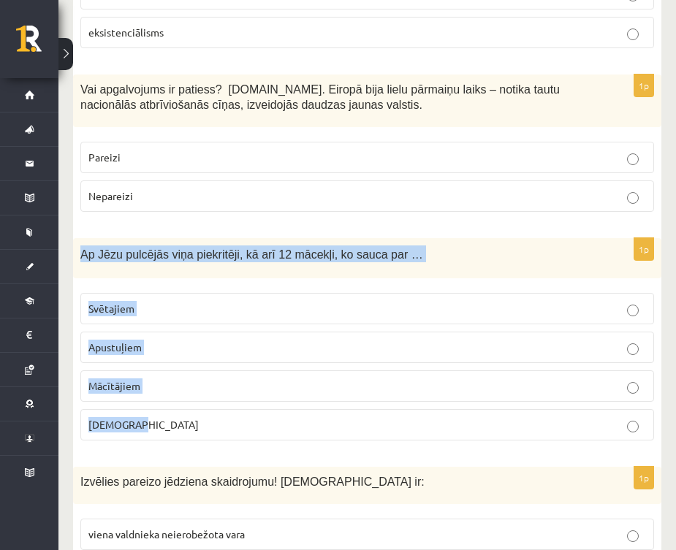
drag, startPoint x: 80, startPoint y: 199, endPoint x: 170, endPoint y: 378, distance: 200.1
click at [170, 379] on div "1p Ap Jēzu pulcējās viņa piekritēji, kā arī 12 mācekļi, ko sauca par … Svētajie…" at bounding box center [367, 345] width 588 height 214
click at [200, 340] on p "Apustuļiem" at bounding box center [367, 347] width 558 height 15
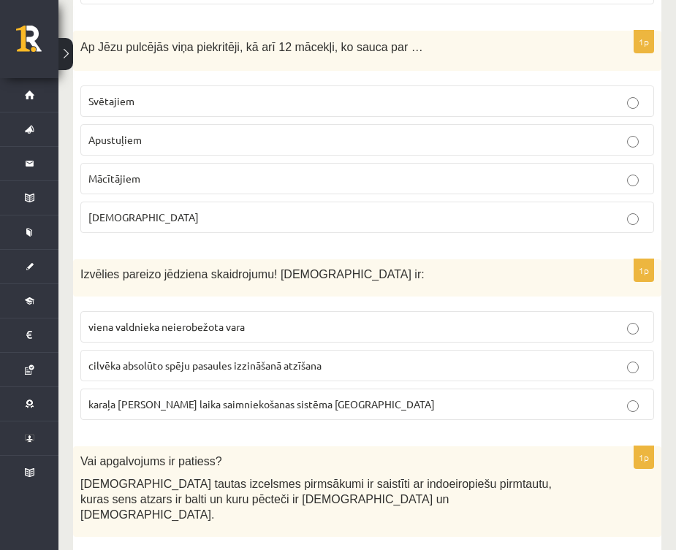
scroll to position [2830, 0]
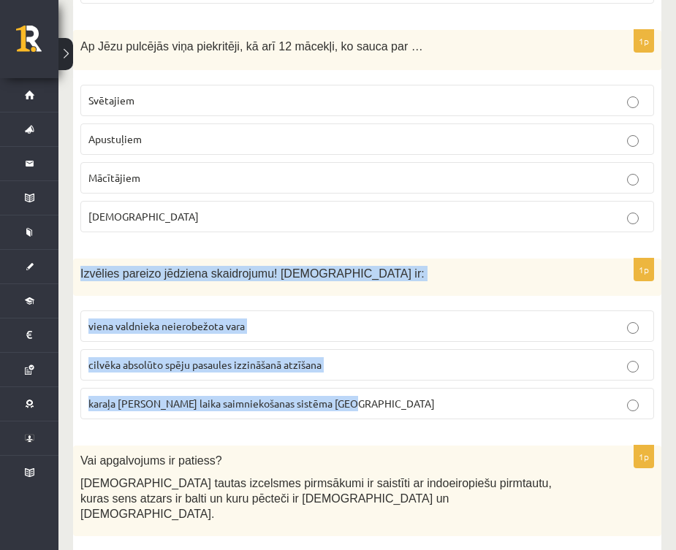
drag, startPoint x: 77, startPoint y: 213, endPoint x: 349, endPoint y: 349, distance: 303.7
click at [349, 349] on div "1p Izvēlies pareizo jēdziena skaidrojumu! Absolūtisms ir: viena valdnieka neier…" at bounding box center [367, 345] width 588 height 173
click at [324, 319] on p "viena valdnieka neierobežota vara" at bounding box center [367, 326] width 558 height 15
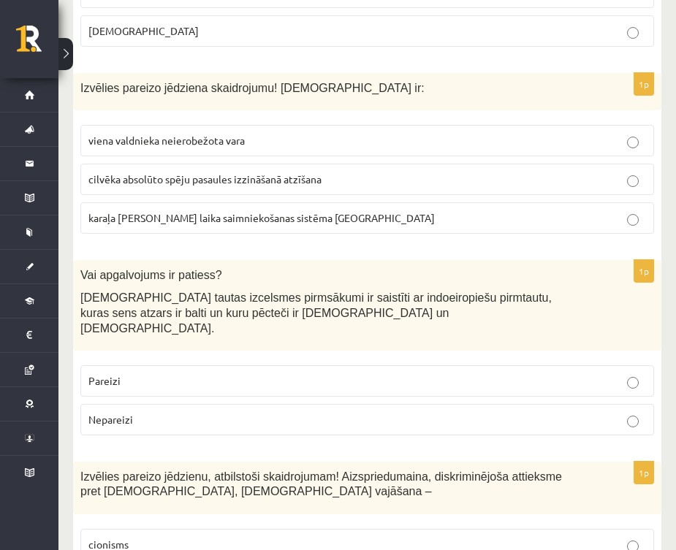
scroll to position [3034, 0]
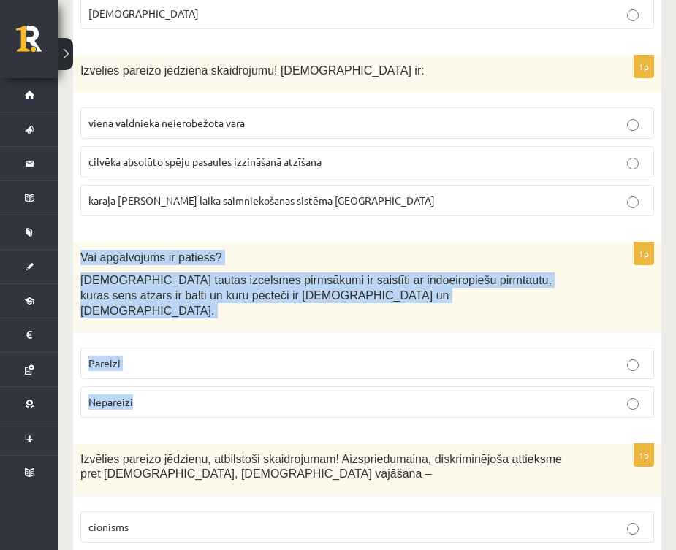
drag, startPoint x: 79, startPoint y: 197, endPoint x: 144, endPoint y: 336, distance: 154.0
click at [145, 337] on div "1p Vai apgalvojums ir patiess? Latviešu tautas izcelsmes pirmsākumi ir saistīti…" at bounding box center [367, 336] width 588 height 187
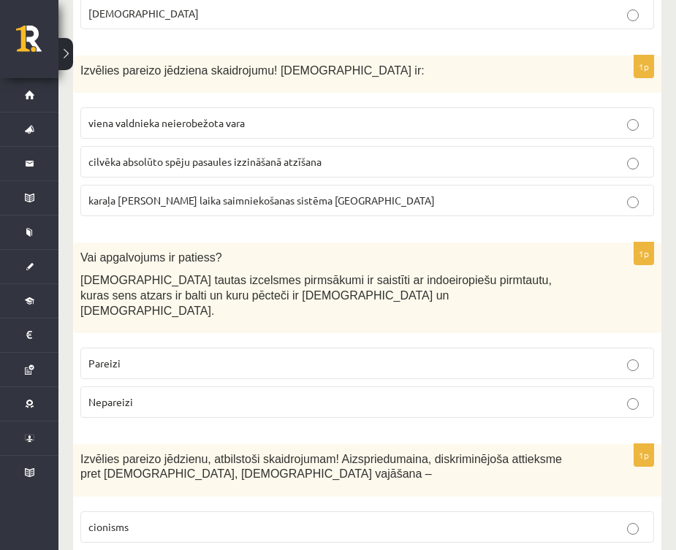
click at [177, 356] on p "Pareizi" at bounding box center [367, 363] width 558 height 15
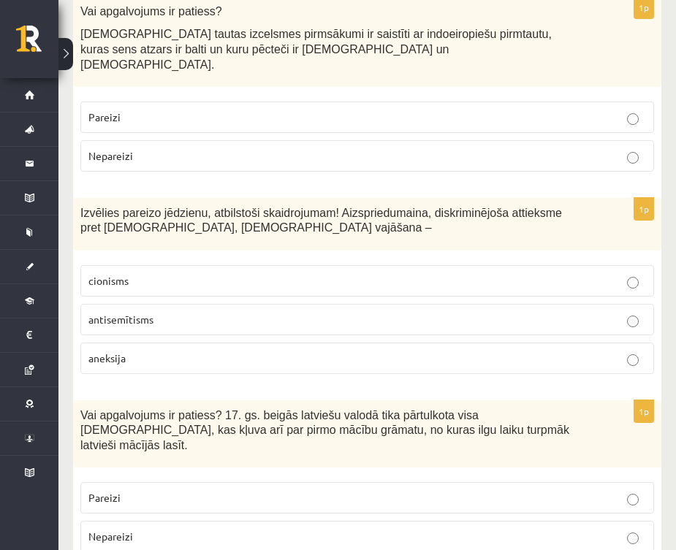
scroll to position [3292, 0]
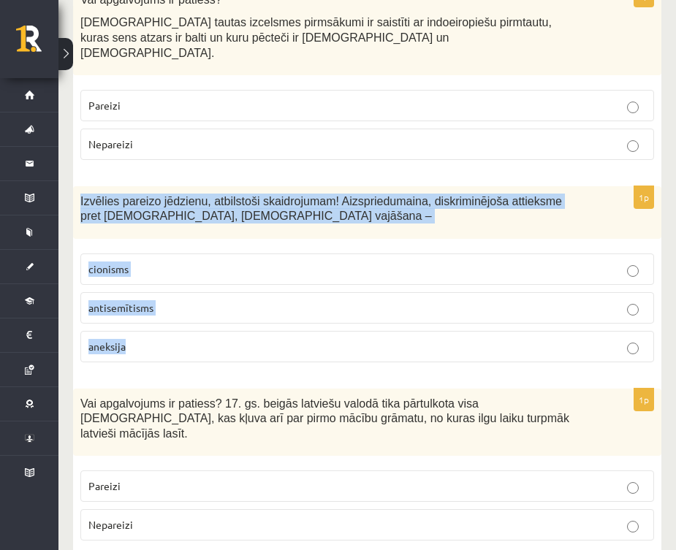
drag, startPoint x: 78, startPoint y: 124, endPoint x: 167, endPoint y: 279, distance: 179.4
click at [167, 279] on div "1p Izvēlies pareizo jēdzienu, atbilstoši skaidrojumam! Aizspriedumaina, diskrim…" at bounding box center [367, 280] width 588 height 188
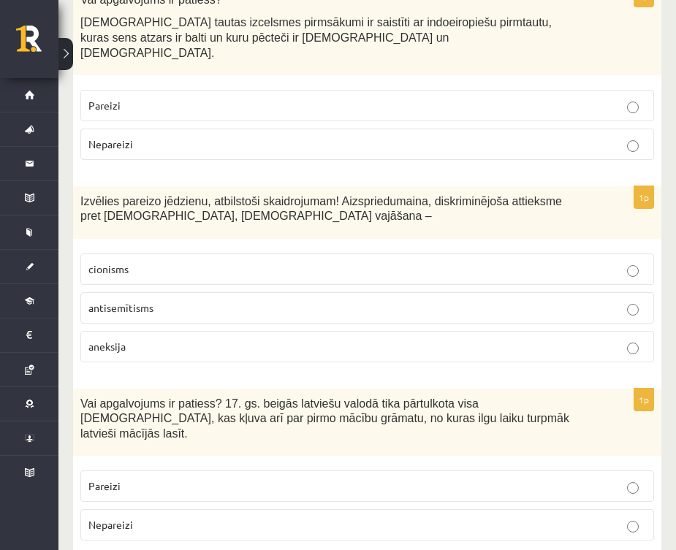
click at [204, 300] on p "antisemītisms" at bounding box center [367, 307] width 558 height 15
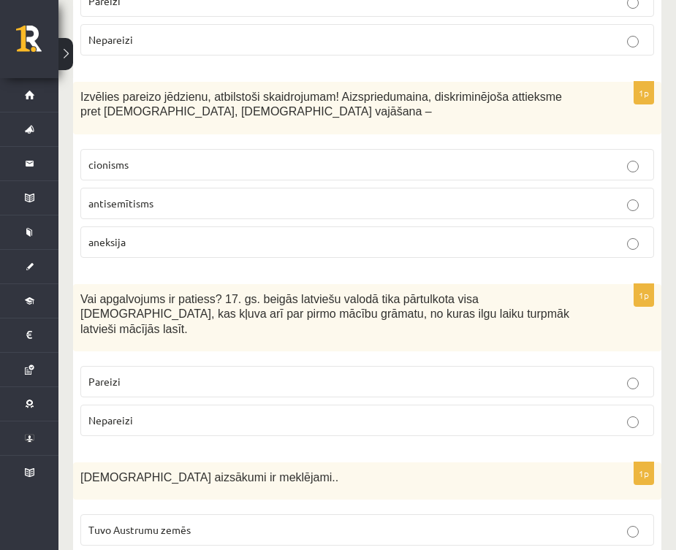
scroll to position [3439, 0]
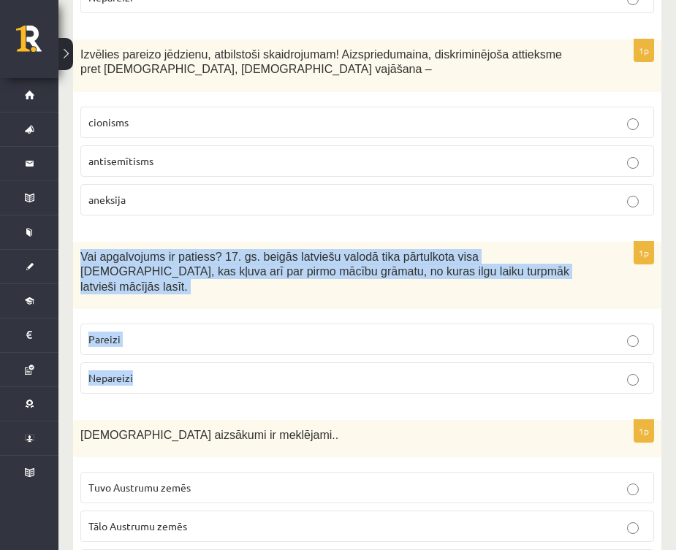
drag, startPoint x: 80, startPoint y: 178, endPoint x: 162, endPoint y: 287, distance: 135.7
click at [162, 287] on div "1p Vai apgalvojums ir patiess? 17. gs. beigās latviešu valodā tika pārtulkota v…" at bounding box center [367, 324] width 588 height 164
click at [222, 332] on p "Pareizi" at bounding box center [367, 339] width 558 height 15
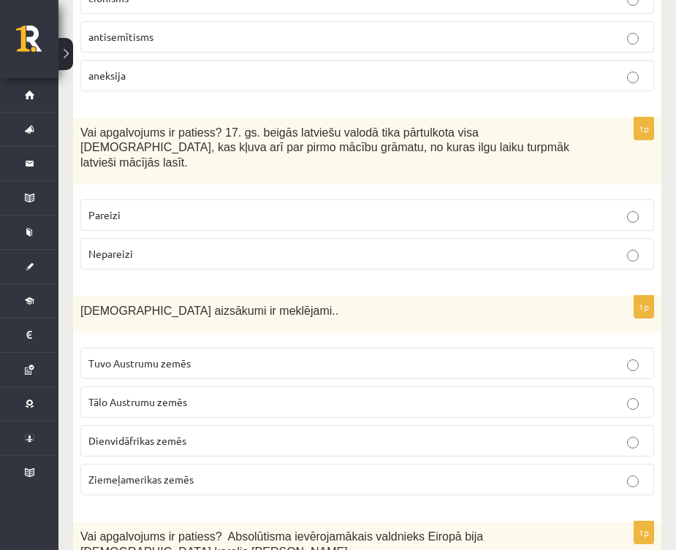
scroll to position [3591, 0]
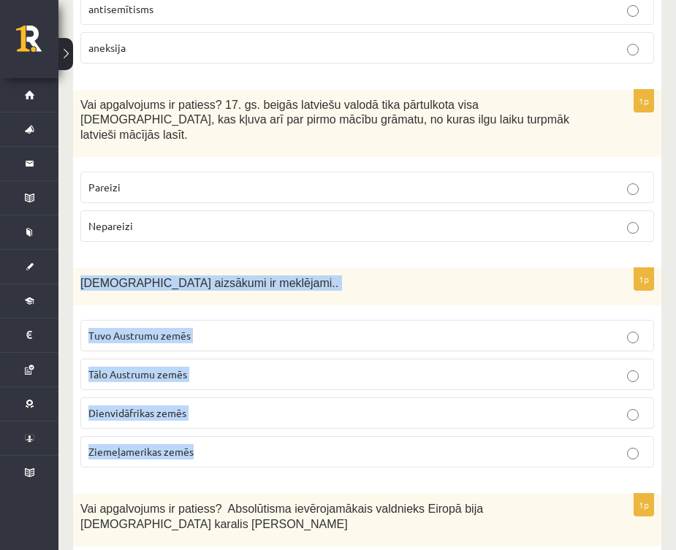
drag, startPoint x: 77, startPoint y: 189, endPoint x: 242, endPoint y: 361, distance: 238.9
click at [242, 362] on div "1p Kristietības aizsākumi ir meklējami.. Tuvo Austrumu zemēs Tālo Austrumu zemē…" at bounding box center [367, 373] width 588 height 211
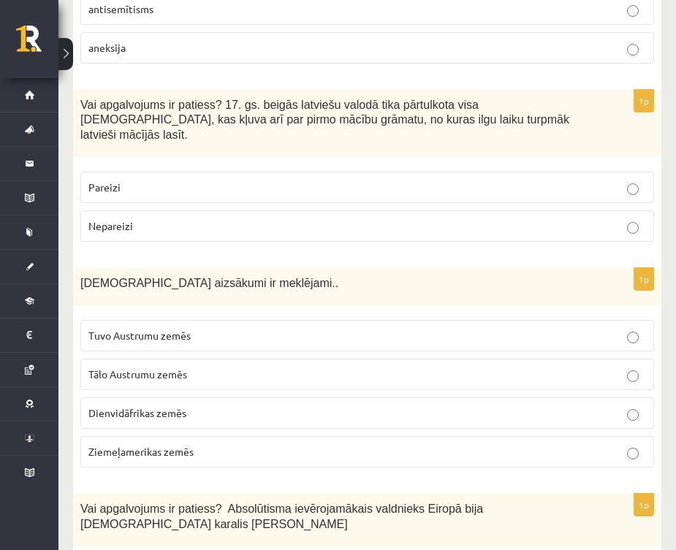
click at [198, 328] on p "Tuvo Austrumu zemēs" at bounding box center [367, 335] width 558 height 15
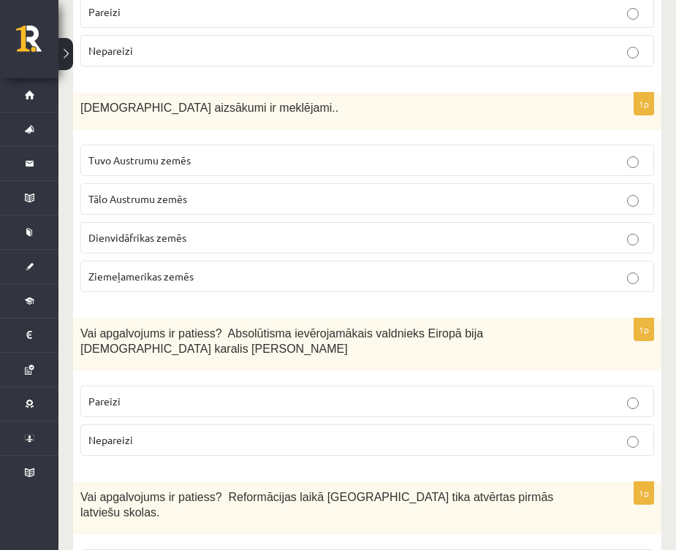
scroll to position [3814, 0]
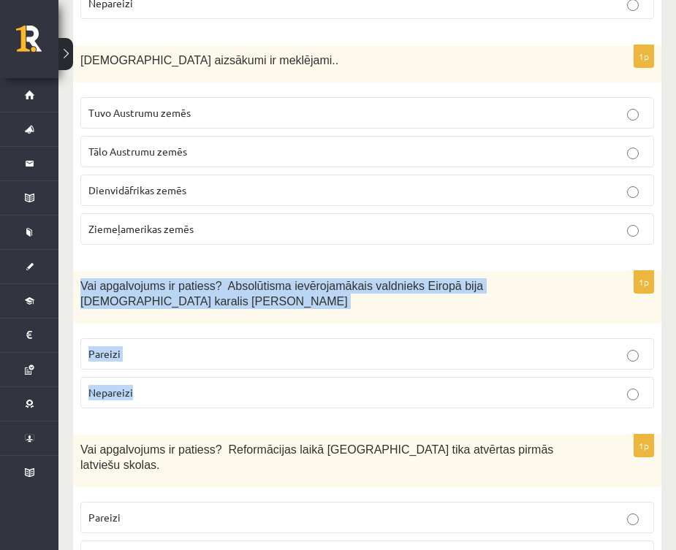
drag, startPoint x: 81, startPoint y: 194, endPoint x: 154, endPoint y: 305, distance: 132.6
click at [154, 305] on div "1p Vai apgalvojums ir patiess? Absolūtisma ievērojamākais valdnieks Eiropā bija…" at bounding box center [367, 345] width 588 height 149
click at [235, 346] on p "Pareizi" at bounding box center [367, 353] width 558 height 15
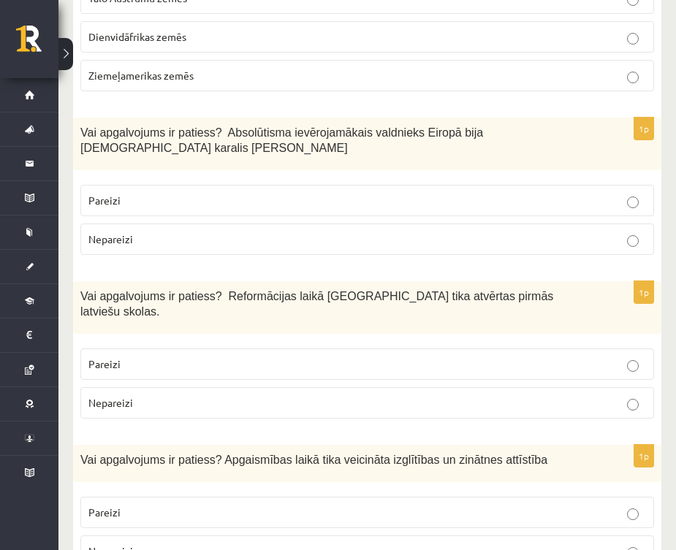
scroll to position [3985, 0]
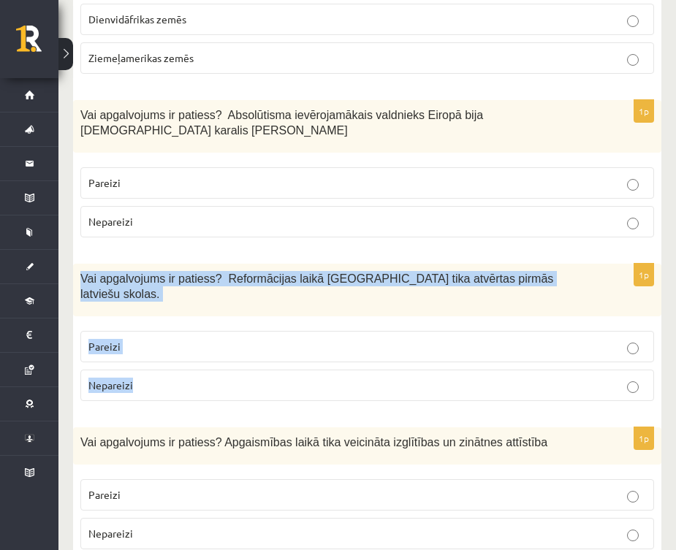
drag, startPoint x: 83, startPoint y: 185, endPoint x: 164, endPoint y: 285, distance: 129.4
click at [165, 286] on div "1p Vai apgalvojums ir patiess? Reformācijas laikā Livonijā tika atvērtas pirmās…" at bounding box center [367, 338] width 588 height 149
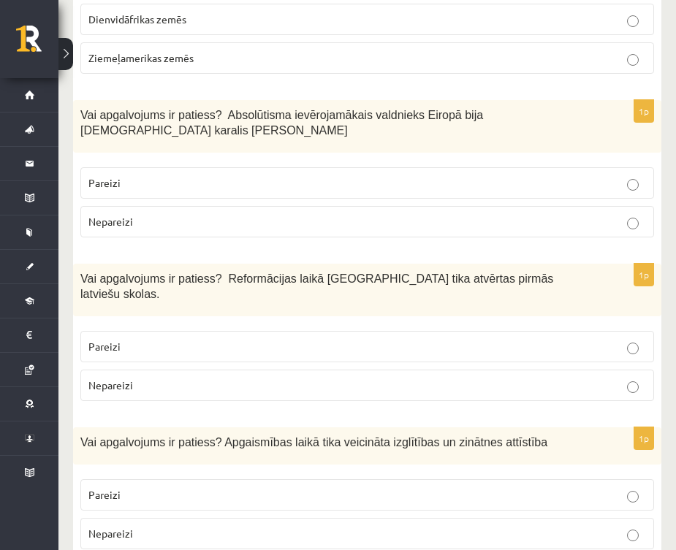
click at [204, 339] on p "Pareizi" at bounding box center [367, 346] width 558 height 15
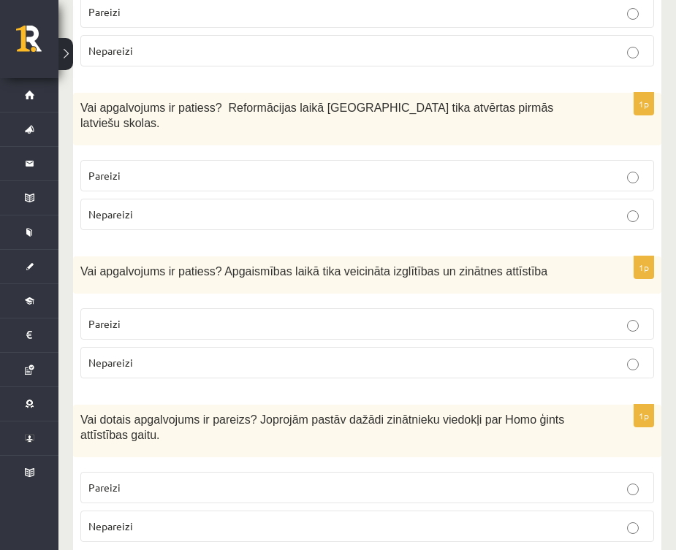
scroll to position [4161, 0]
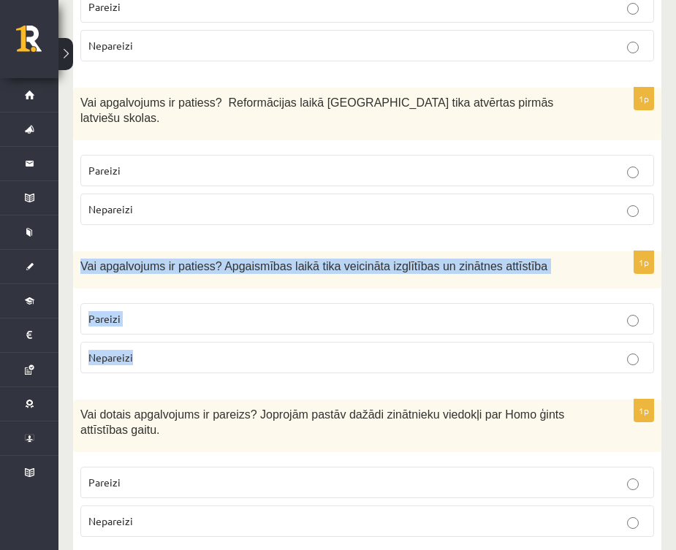
drag, startPoint x: 81, startPoint y: 156, endPoint x: 154, endPoint y: 249, distance: 118.3
click at [154, 251] on div "1p Vai apgalvojums ir patiess? Apgaismības laikā tika veicināta izglītības un z…" at bounding box center [367, 318] width 588 height 134
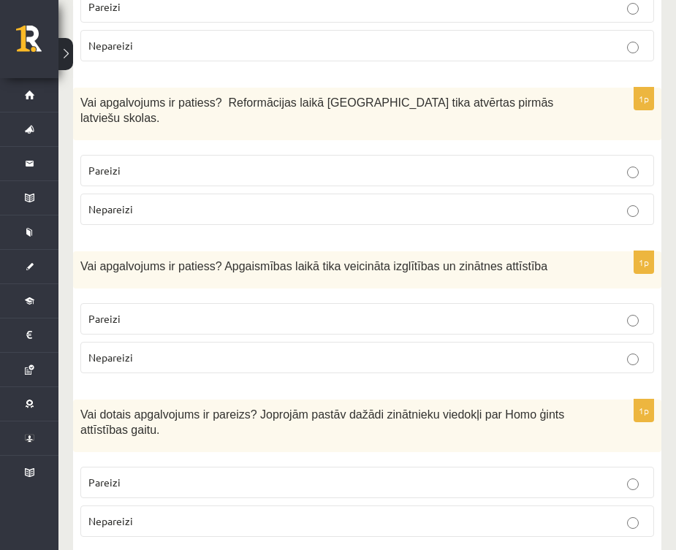
click at [224, 311] on p "Pareizi" at bounding box center [367, 318] width 558 height 15
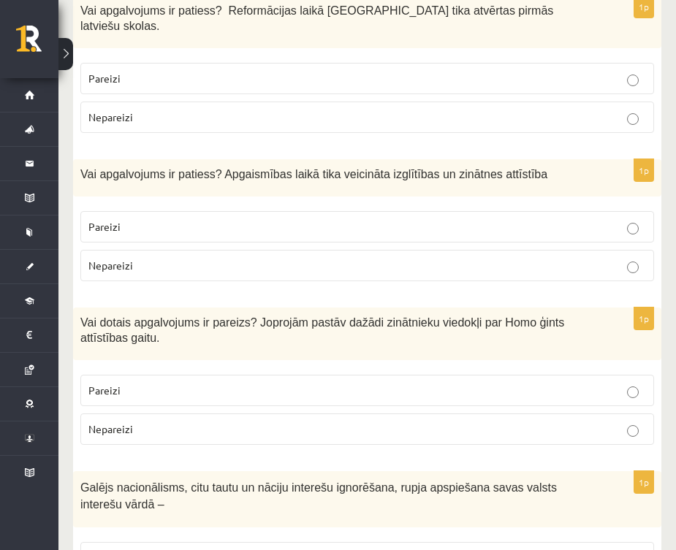
scroll to position [4265, 0]
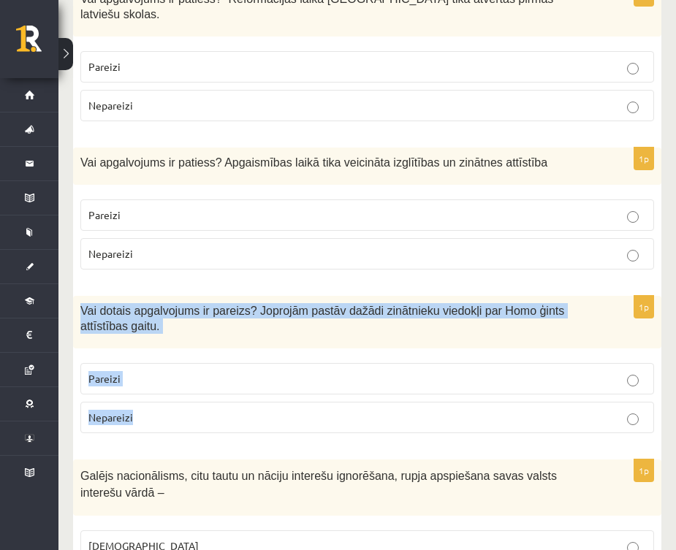
drag, startPoint x: 80, startPoint y: 200, endPoint x: 152, endPoint y: 311, distance: 132.0
click at [152, 311] on div "1p Vai dotais apgalvojums ir pareizs? Joprojām pastāv dažādi zinātnieku viedokļ…" at bounding box center [367, 370] width 588 height 149
click at [190, 371] on p "Pareizi" at bounding box center [367, 378] width 558 height 15
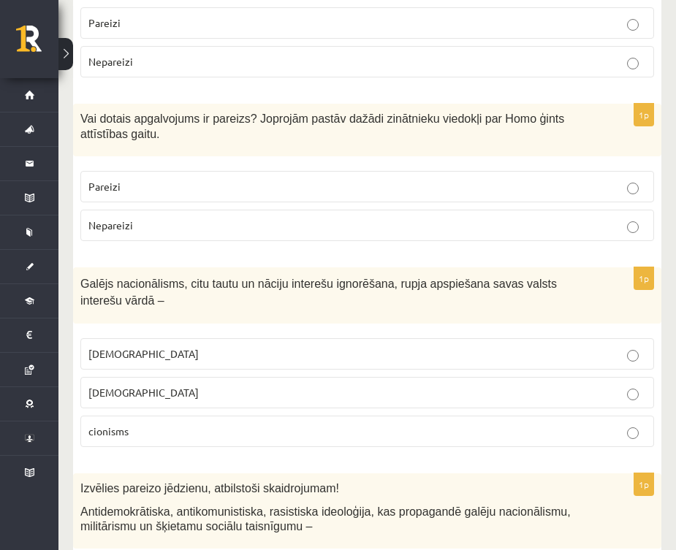
scroll to position [4458, 0]
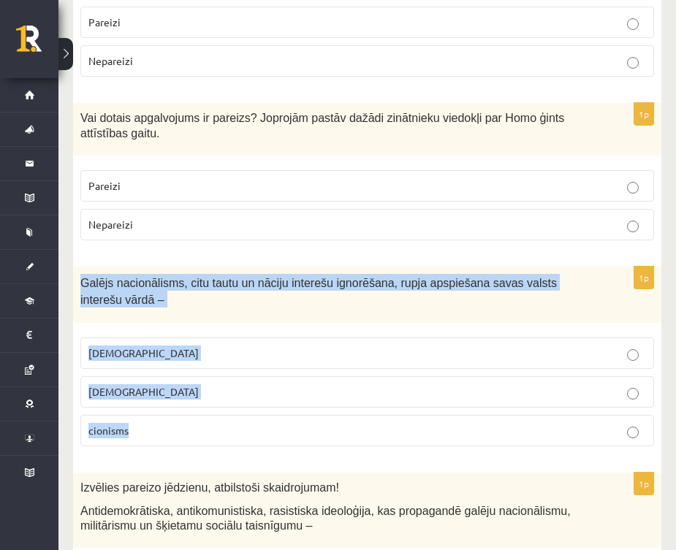
drag, startPoint x: 82, startPoint y: 171, endPoint x: 164, endPoint y: 324, distance: 173.7
click at [164, 325] on div "1p Galējs nacionālisms, citu tautu un nāciju interešu ignorēšana, rupja apspieš…" at bounding box center [367, 363] width 588 height 192
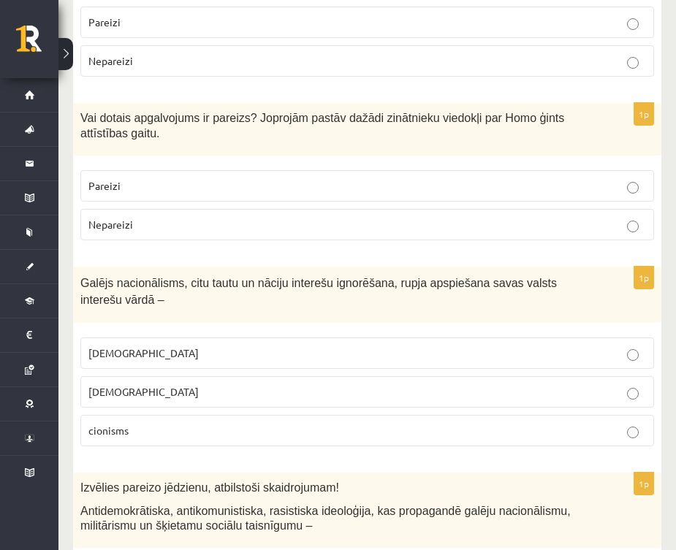
click at [226, 346] on p "šovinisms" at bounding box center [367, 353] width 558 height 15
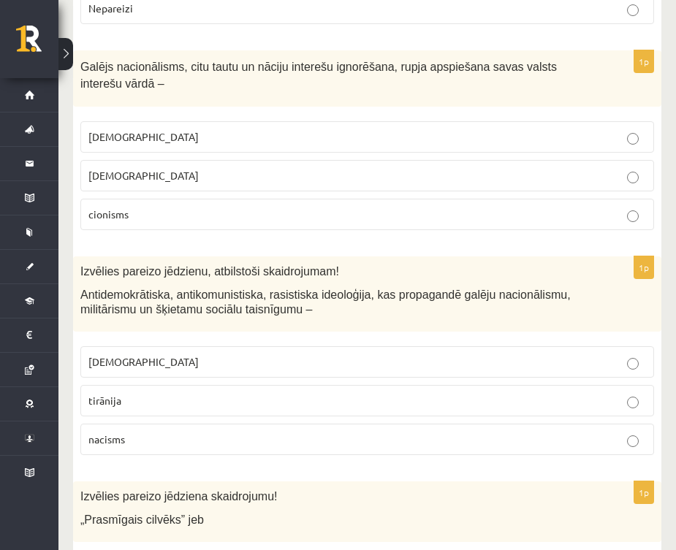
scroll to position [4677, 0]
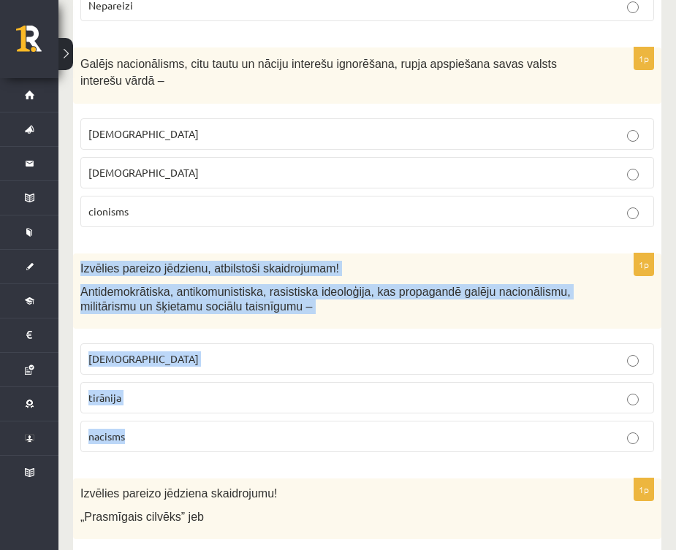
drag, startPoint x: 80, startPoint y: 156, endPoint x: 165, endPoint y: 329, distance: 193.2
click at [165, 329] on div "1p Izvēlies pareizo jēdzienu, atbilstoši skaidrojumam! Antidemokrātiska, antiko…" at bounding box center [367, 359] width 588 height 211
click at [183, 429] on p "nacisms" at bounding box center [367, 436] width 558 height 15
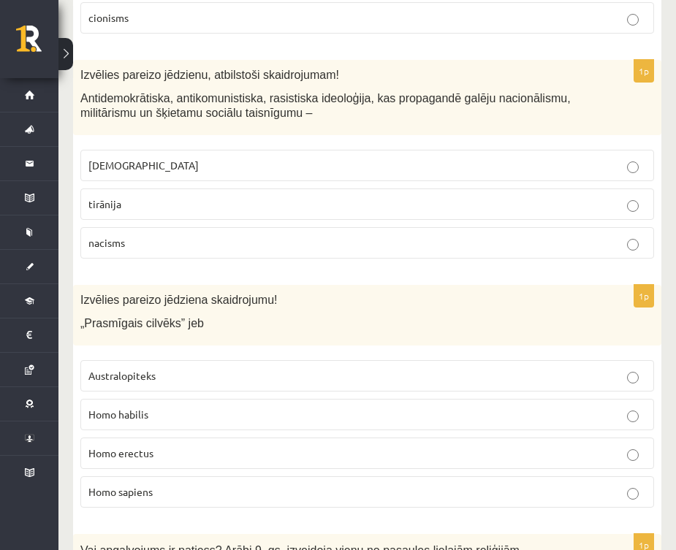
scroll to position [4876, 0]
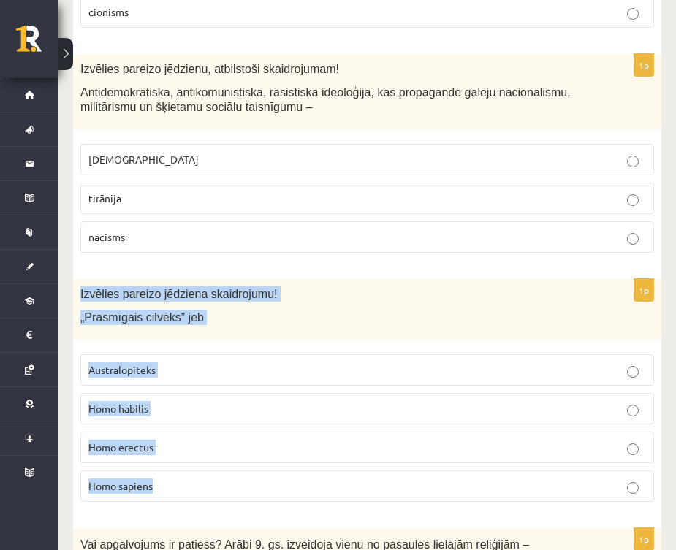
drag, startPoint x: 79, startPoint y: 179, endPoint x: 179, endPoint y: 377, distance: 222.0
click at [179, 377] on div "1p Izvēlies pareizo jēdziena skaidrojumu! „Prasmīgais cilvēks” jeb Australopite…" at bounding box center [367, 396] width 588 height 235
click at [188, 401] on p "Homo habilis" at bounding box center [367, 408] width 558 height 15
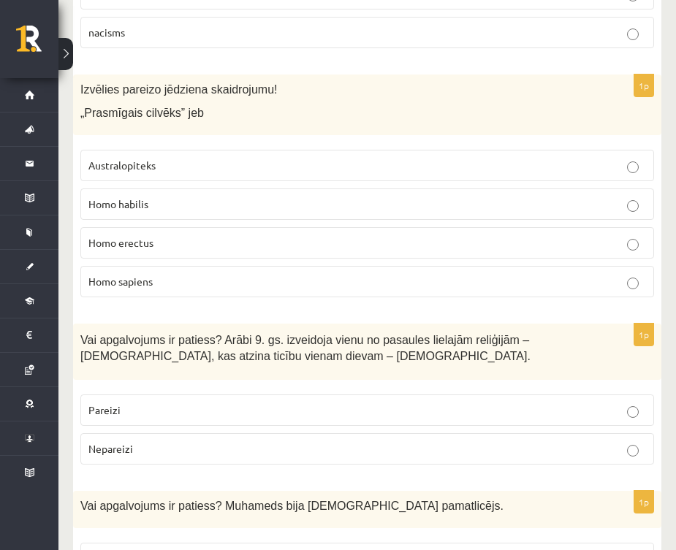
scroll to position [5080, 0]
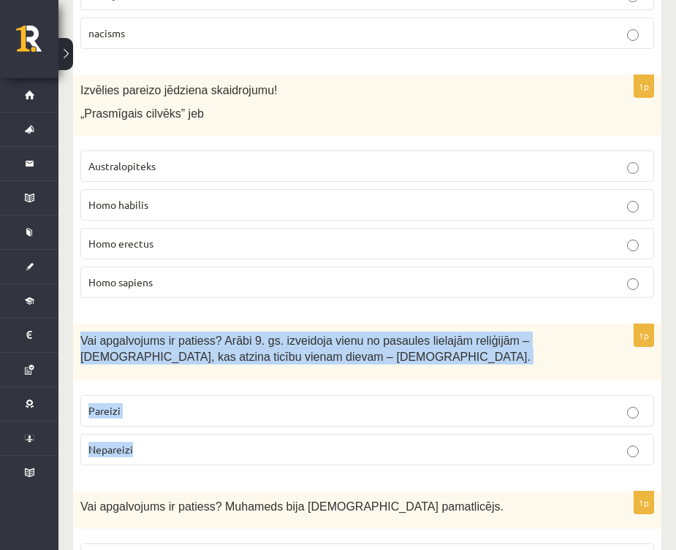
drag, startPoint x: 82, startPoint y: 223, endPoint x: 169, endPoint y: 346, distance: 150.5
click at [169, 346] on div "1p Vai apgalvojums ir patiess? Arābi 9. gs. izveidoja vienu no pasaules lielajā…" at bounding box center [367, 401] width 588 height 153
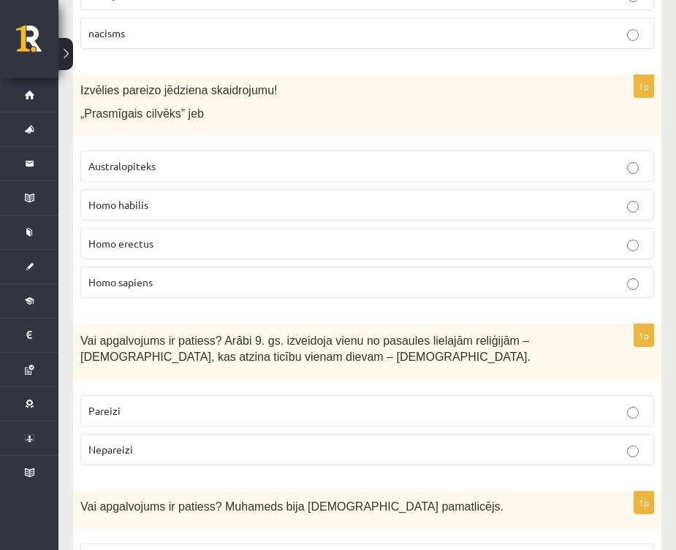
click at [191, 404] on p "Pareizi" at bounding box center [367, 411] width 558 height 15
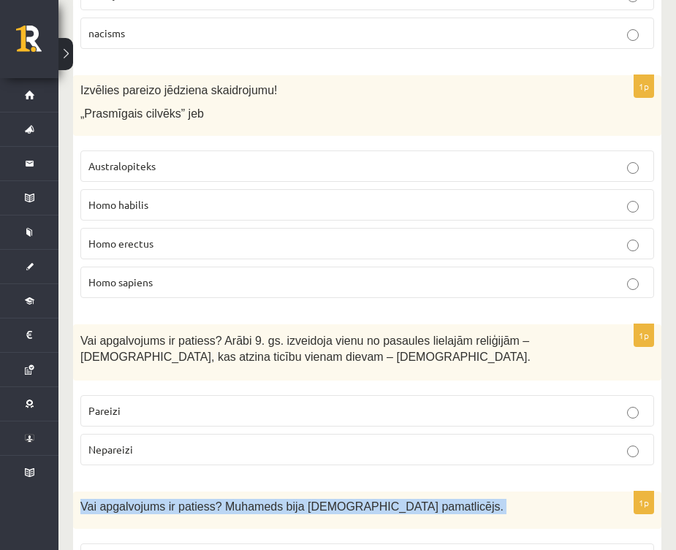
drag, startPoint x: 83, startPoint y: 392, endPoint x: 181, endPoint y: 507, distance: 150.9
click at [181, 507] on div "1p Vai apgalvojums ir patiess? Muhameds bija islāma pamatlicējs. Pareizi Nepare…" at bounding box center [367, 559] width 588 height 134
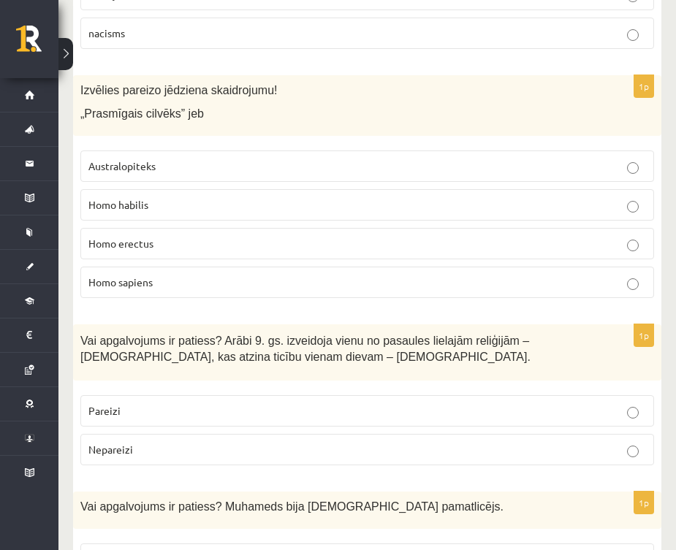
click at [154, 550] on p "Pareizi" at bounding box center [367, 559] width 558 height 15
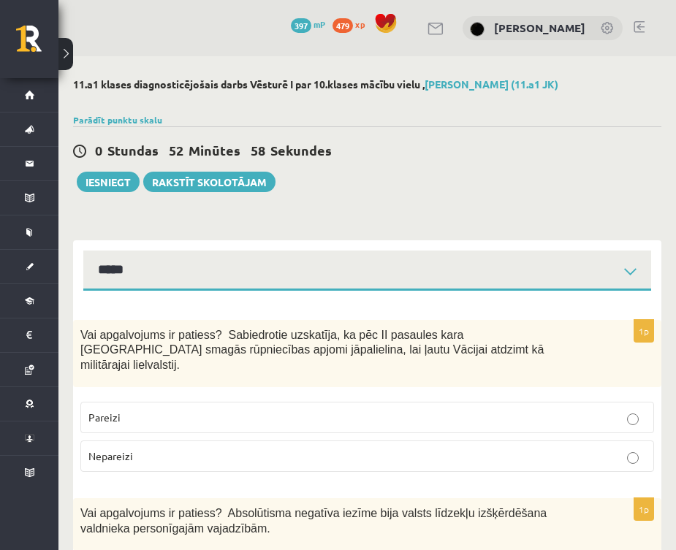
scroll to position [0, 0]
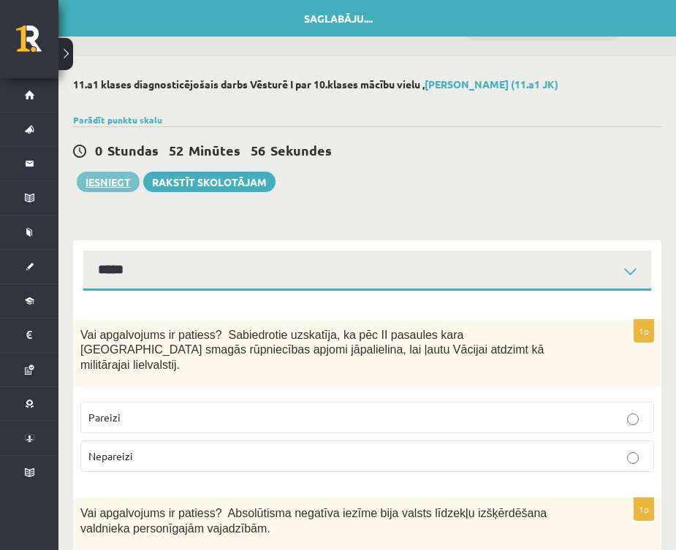
click at [102, 183] on button "Iesniegt" at bounding box center [108, 182] width 63 height 20
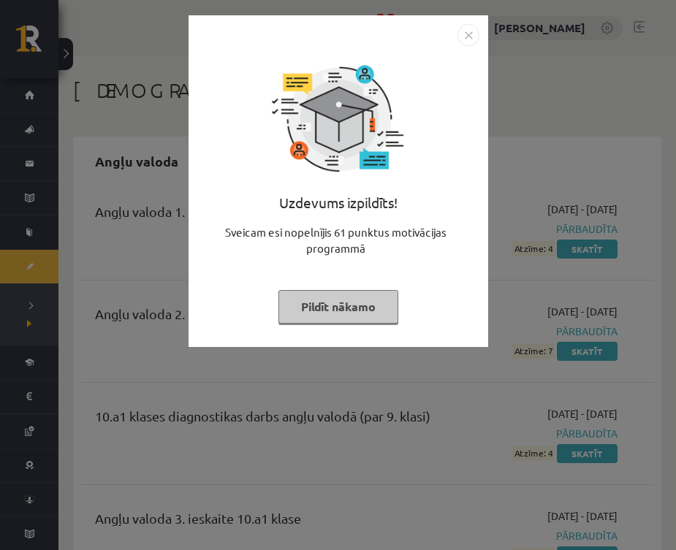
click at [352, 305] on button "Pildīt nākamo" at bounding box center [339, 307] width 120 height 34
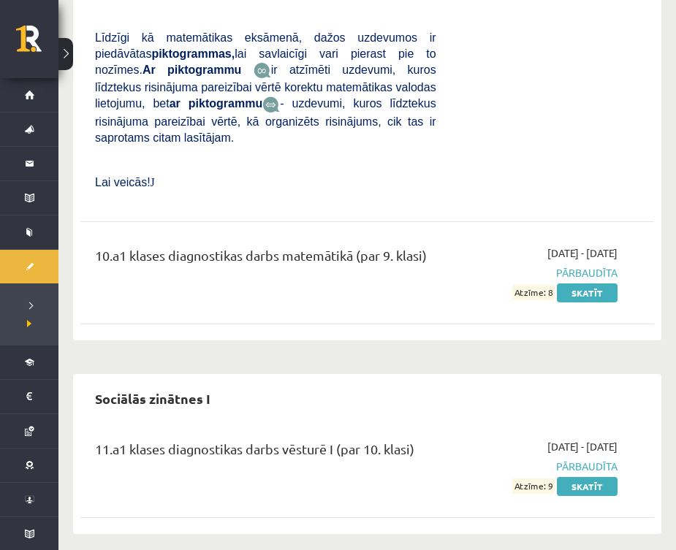
scroll to position [6936, 0]
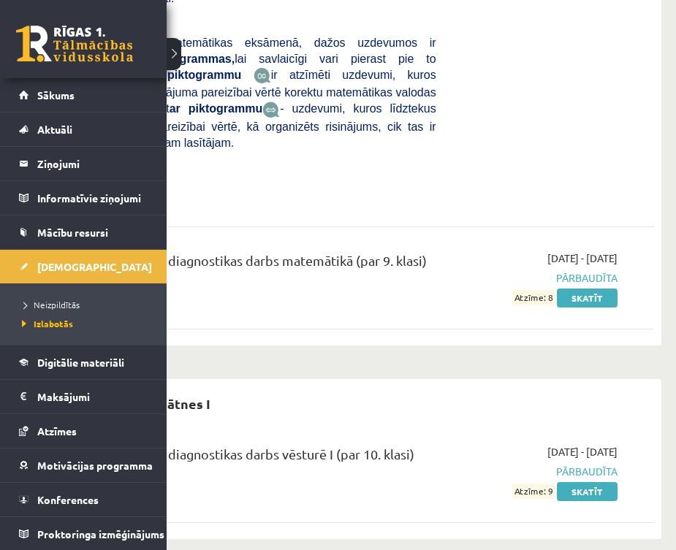
click at [46, 53] on link at bounding box center [74, 44] width 117 height 37
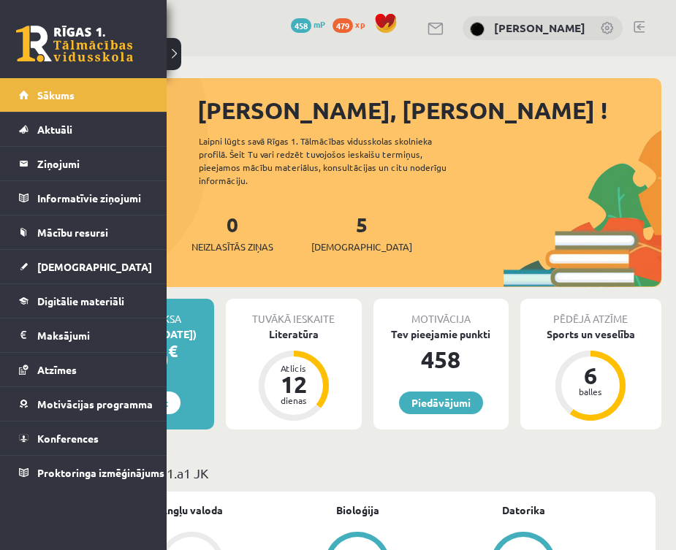
click at [56, 42] on link at bounding box center [74, 44] width 117 height 37
